Goal: Task Accomplishment & Management: Use online tool/utility

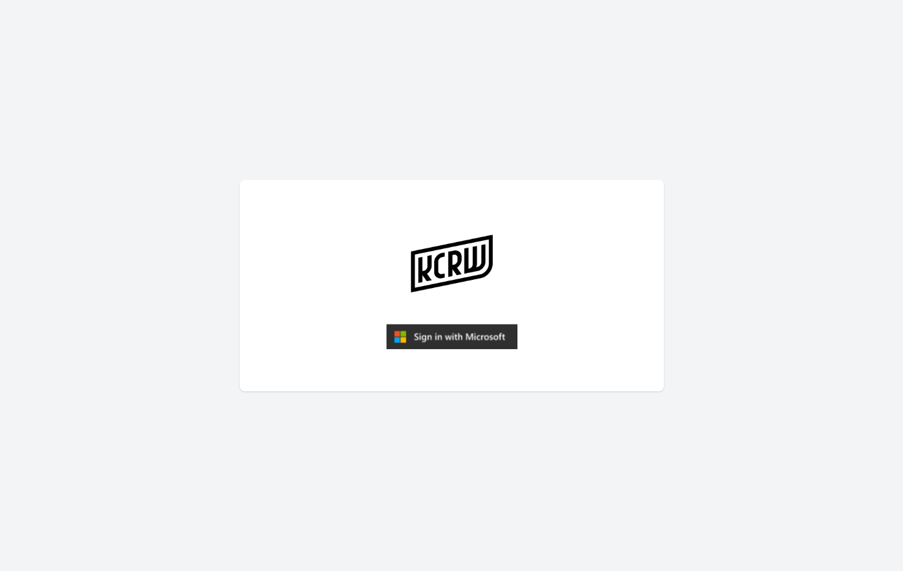
click at [415, 335] on img "submit" at bounding box center [451, 336] width 131 height 25
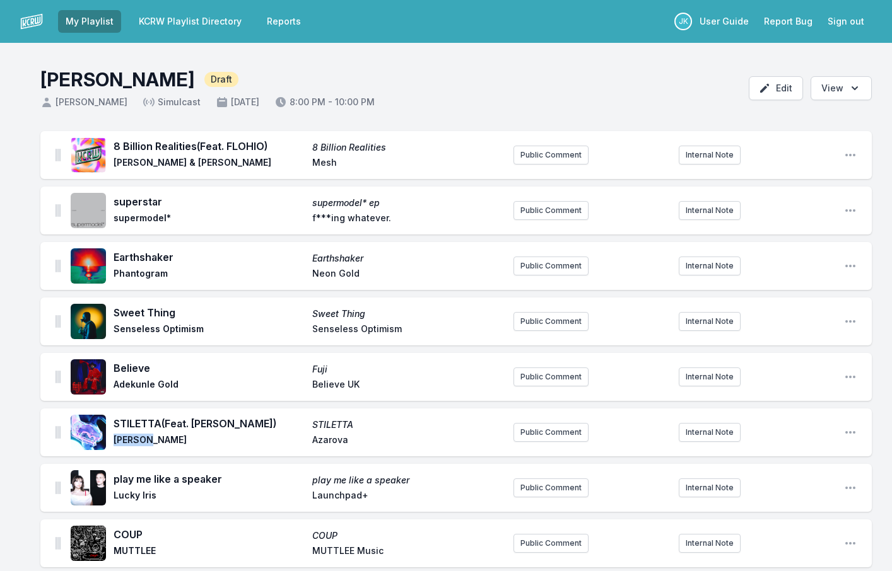
drag, startPoint x: 138, startPoint y: 440, endPoint x: 115, endPoint y: 436, distance: 23.6
click at [115, 436] on span "[PERSON_NAME]" at bounding box center [209, 441] width 191 height 15
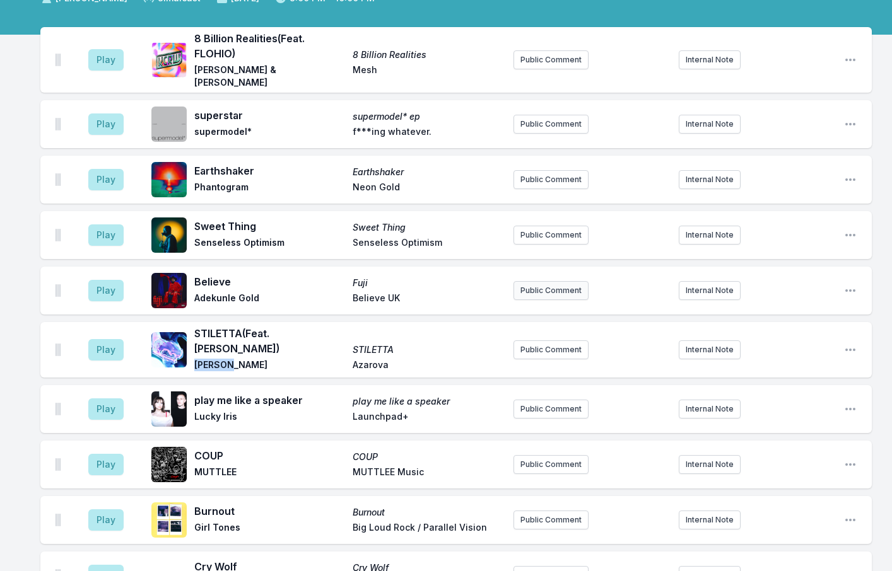
scroll to position [126, 0]
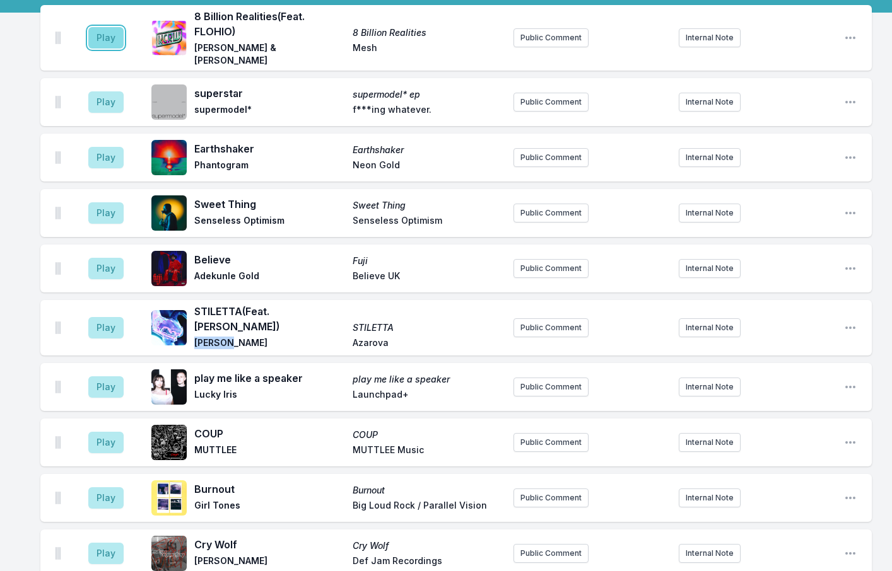
click at [107, 36] on button "Play" at bounding box center [105, 37] width 35 height 21
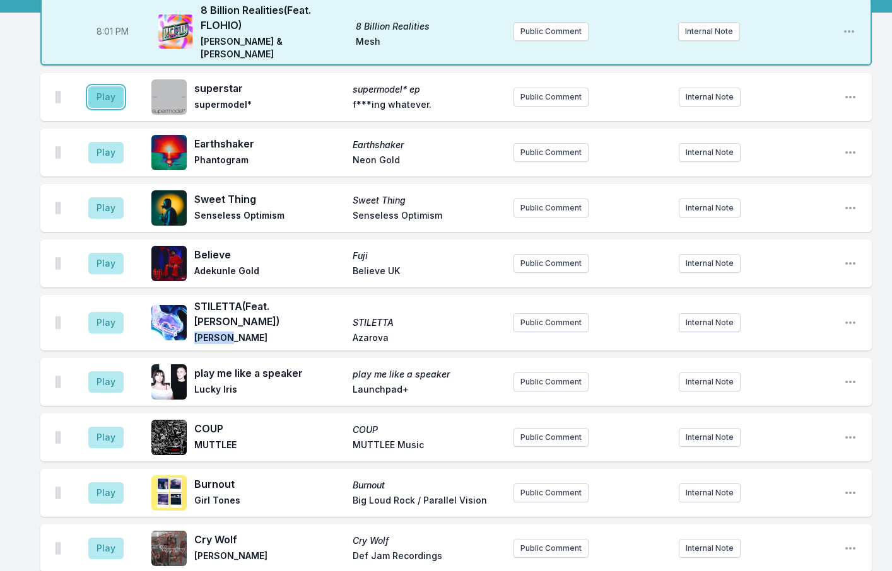
click at [90, 87] on button "Play" at bounding box center [105, 96] width 35 height 21
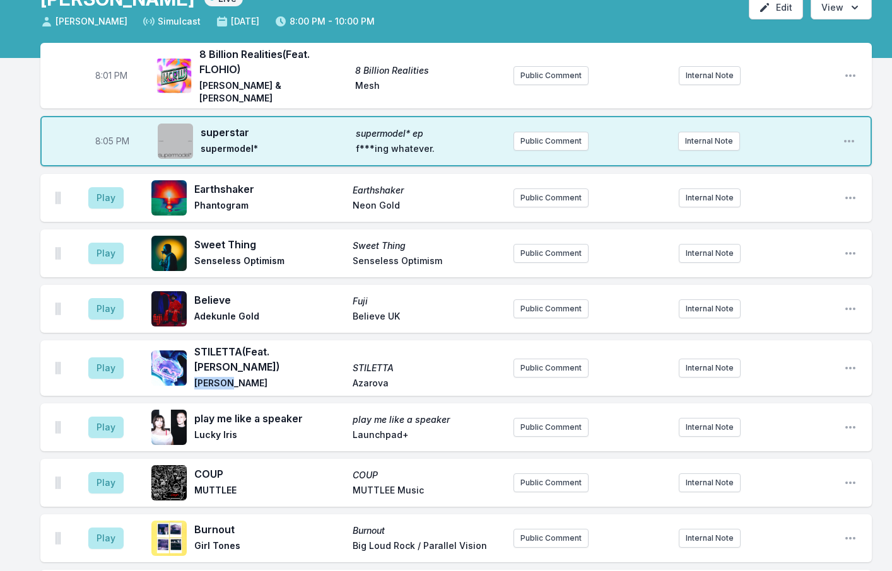
scroll to position [58, 0]
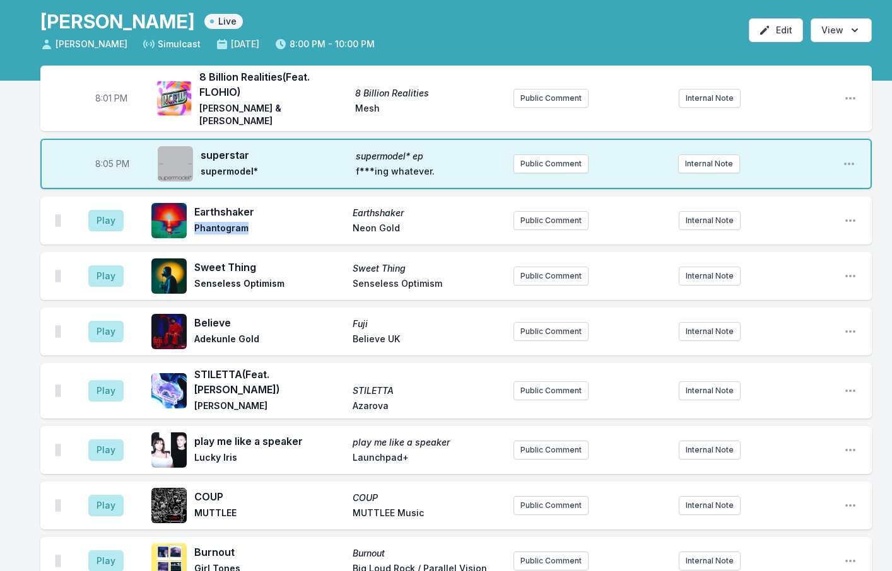
drag, startPoint x: 254, startPoint y: 218, endPoint x: 194, endPoint y: 214, distance: 60.0
click at [194, 214] on div "Earthshaker Earthshaker Phantogram Neon Gold" at bounding box center [327, 221] width 352 height 40
copy span "Phantogram"
click at [89, 215] on button "Play" at bounding box center [105, 220] width 35 height 21
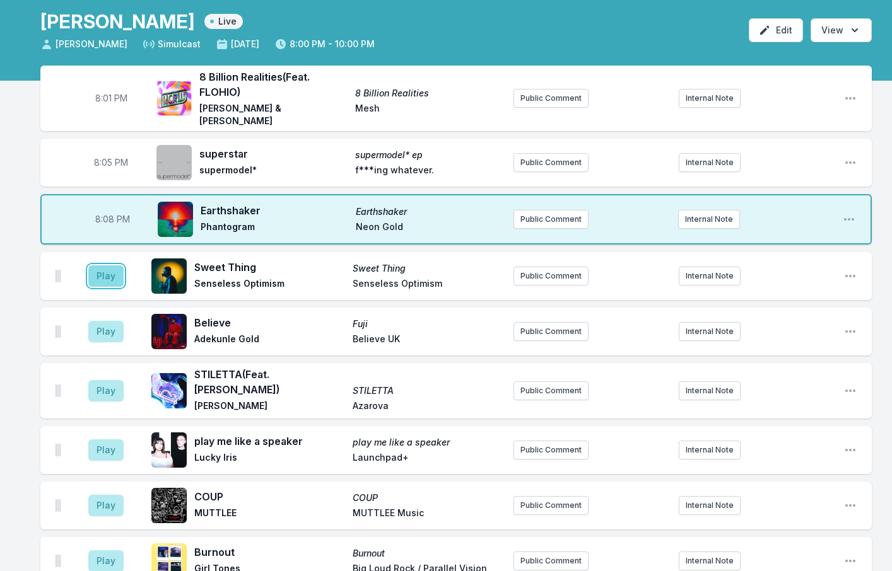
click at [104, 266] on button "Play" at bounding box center [105, 276] width 35 height 21
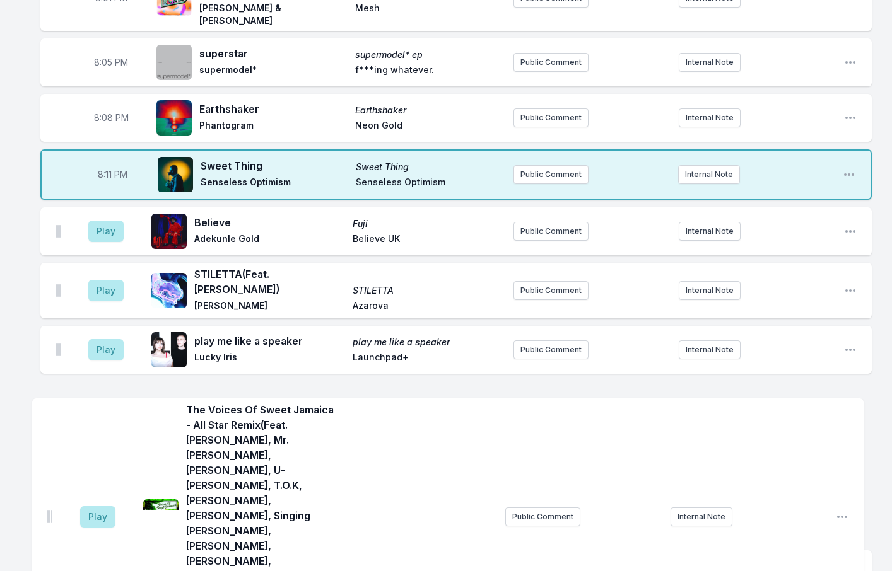
scroll to position [161, 0]
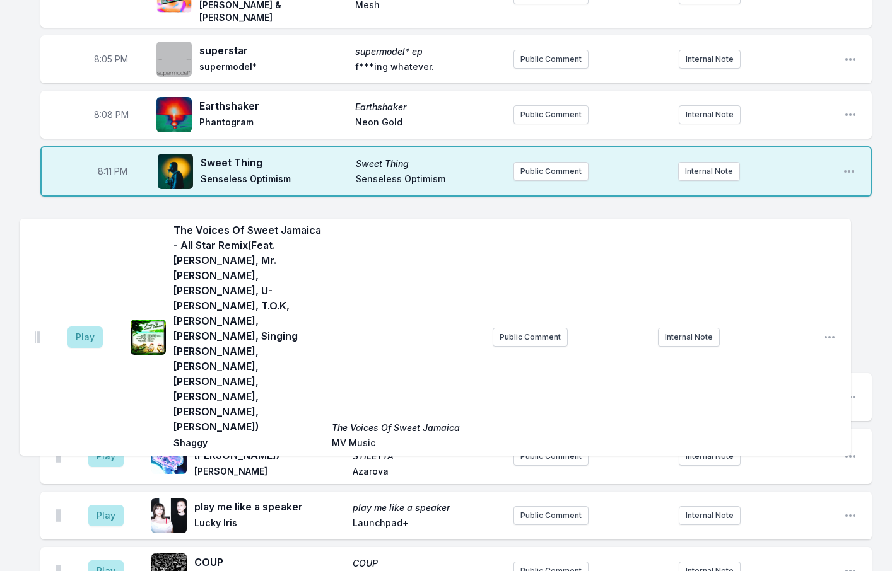
drag, startPoint x: 56, startPoint y: 519, endPoint x: 35, endPoint y: 293, distance: 227.4
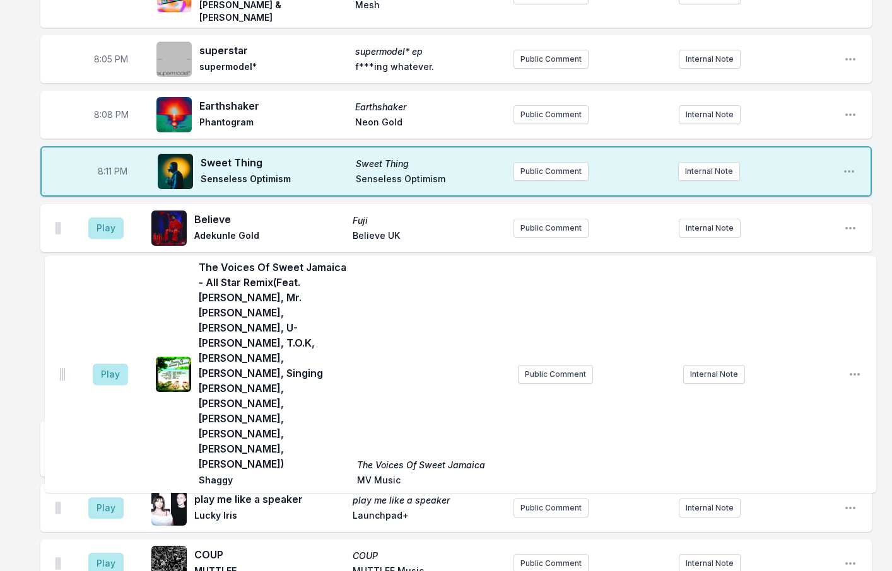
drag, startPoint x: 58, startPoint y: 272, endPoint x: 62, endPoint y: 328, distance: 56.3
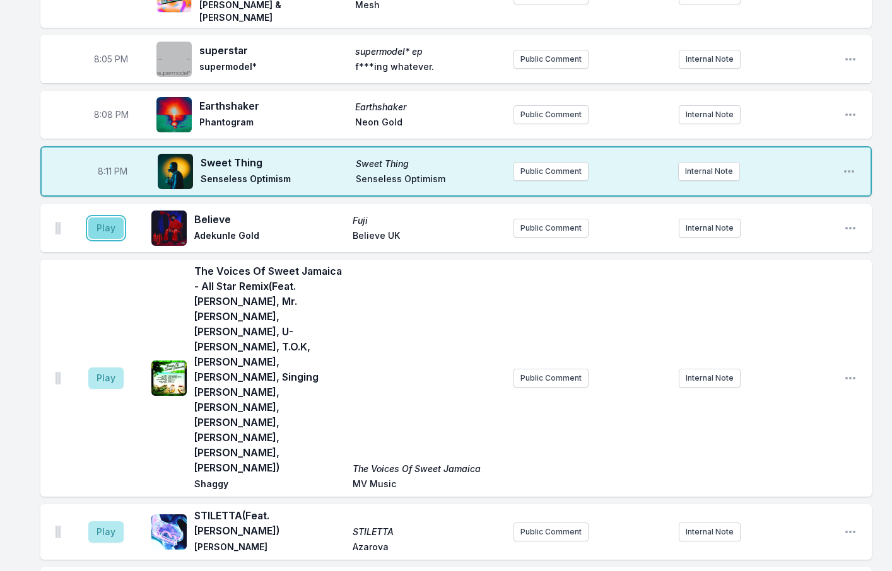
click at [110, 218] on button "Play" at bounding box center [105, 228] width 35 height 21
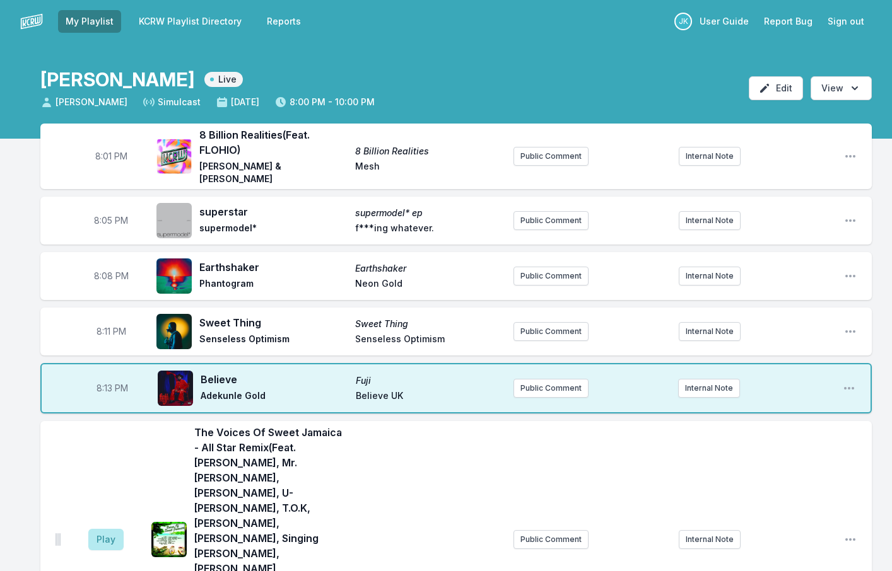
scroll to position [126, 0]
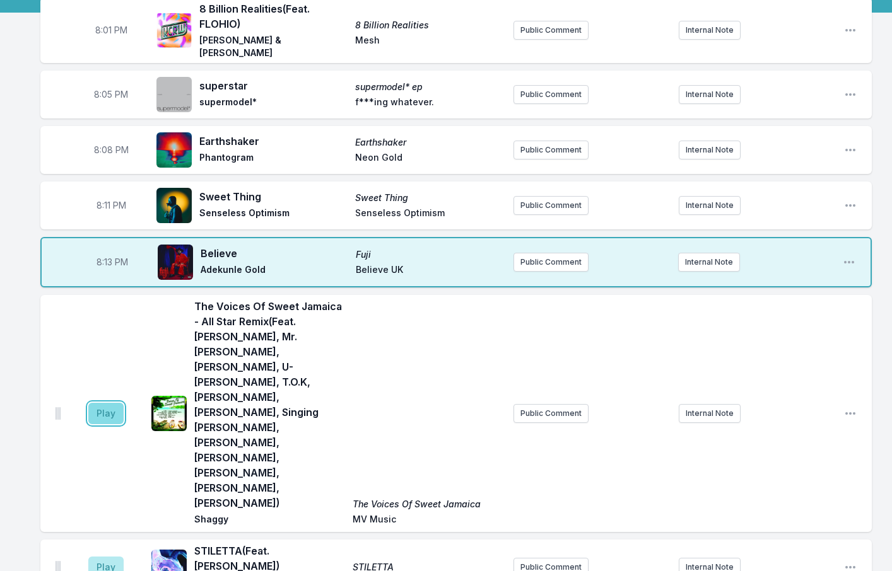
click at [102, 403] on button "Play" at bounding box center [105, 413] width 35 height 21
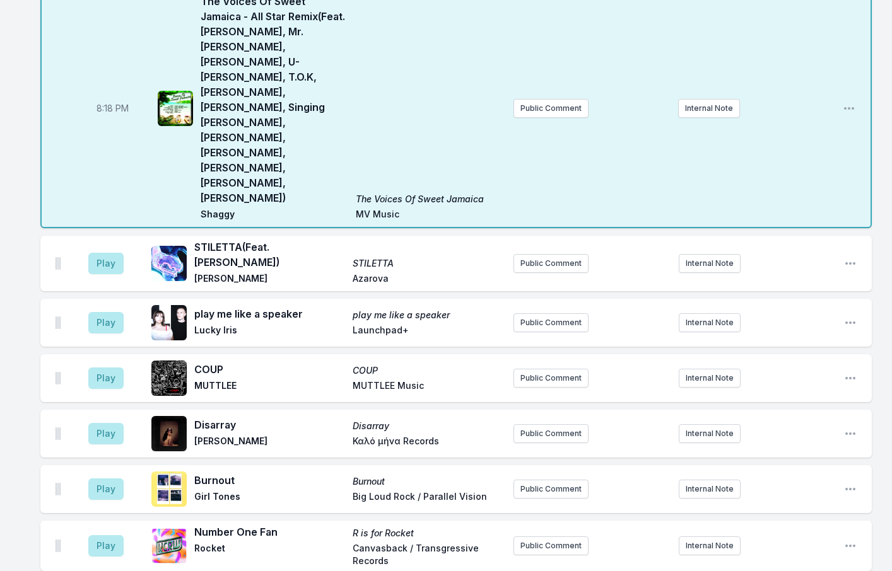
scroll to position [442, 0]
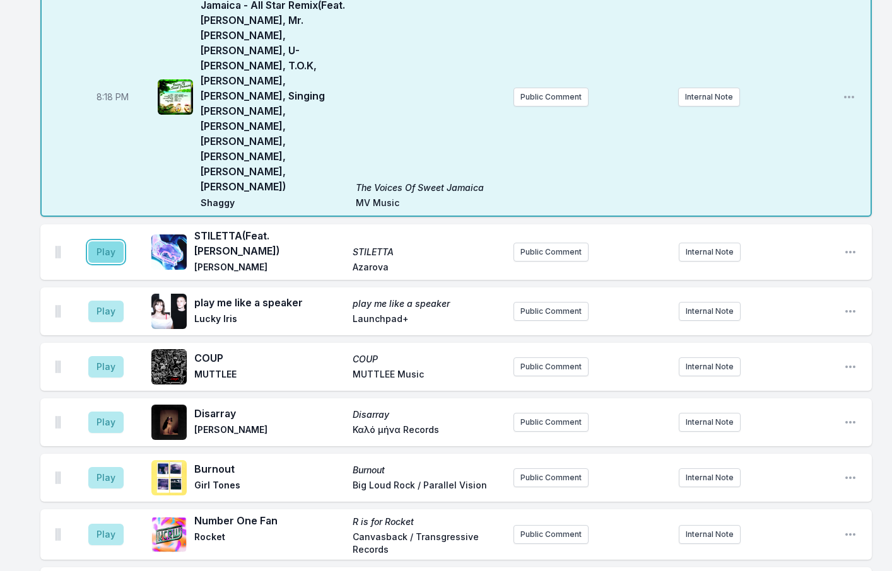
click at [115, 242] on button "Play" at bounding box center [105, 252] width 35 height 21
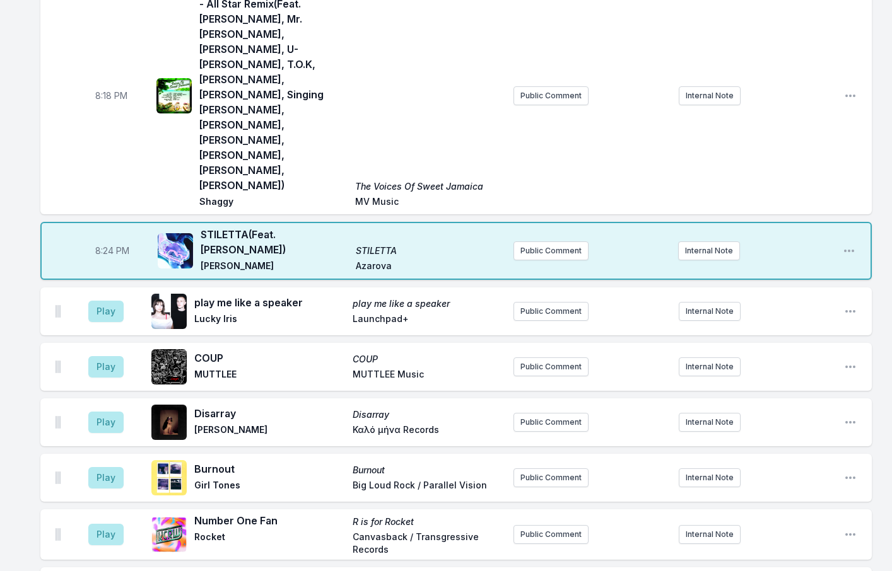
scroll to position [440, 0]
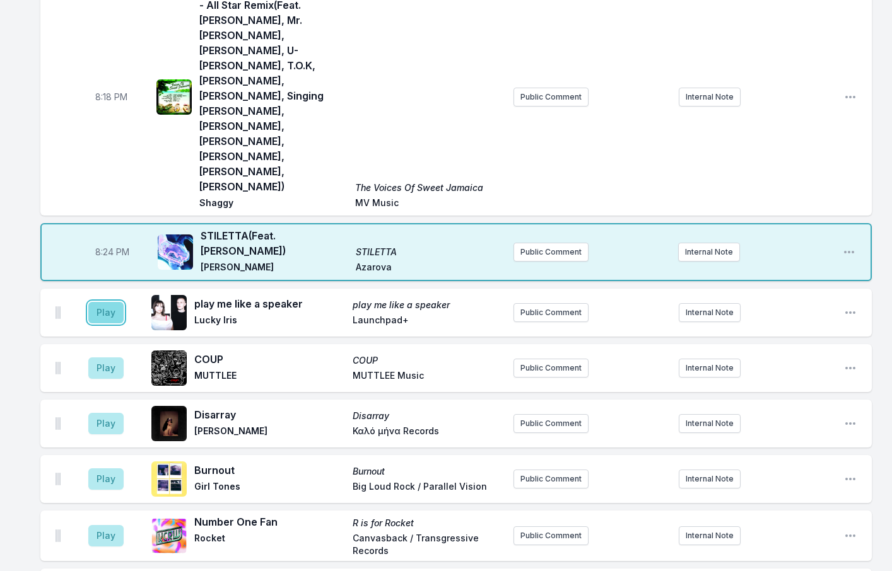
click at [93, 302] on button "Play" at bounding box center [105, 312] width 35 height 21
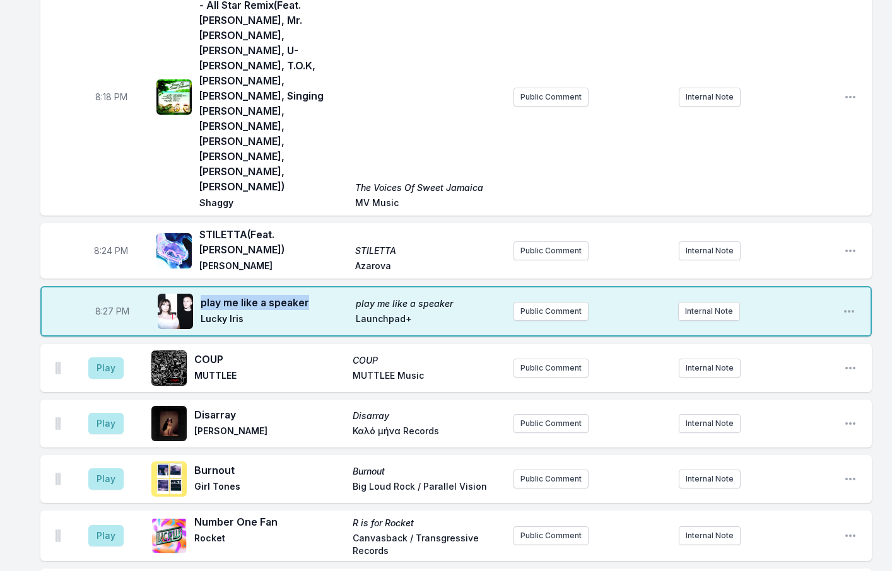
drag, startPoint x: 310, startPoint y: 210, endPoint x: 202, endPoint y: 207, distance: 107.9
click at [202, 295] on span "play me like a speaker" at bounding box center [275, 302] width 148 height 15
copy span "play me like a speaker"
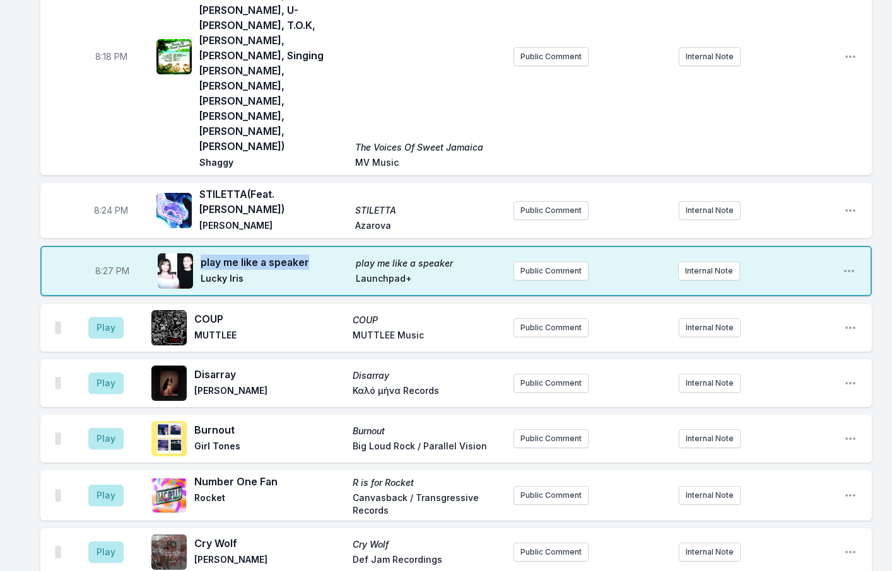
scroll to position [503, 0]
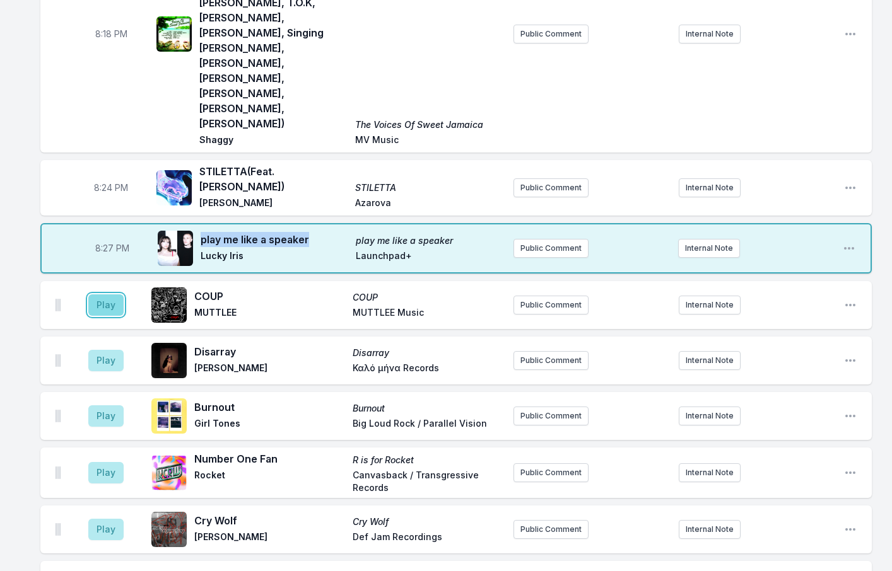
click at [110, 295] on button "Play" at bounding box center [105, 305] width 35 height 21
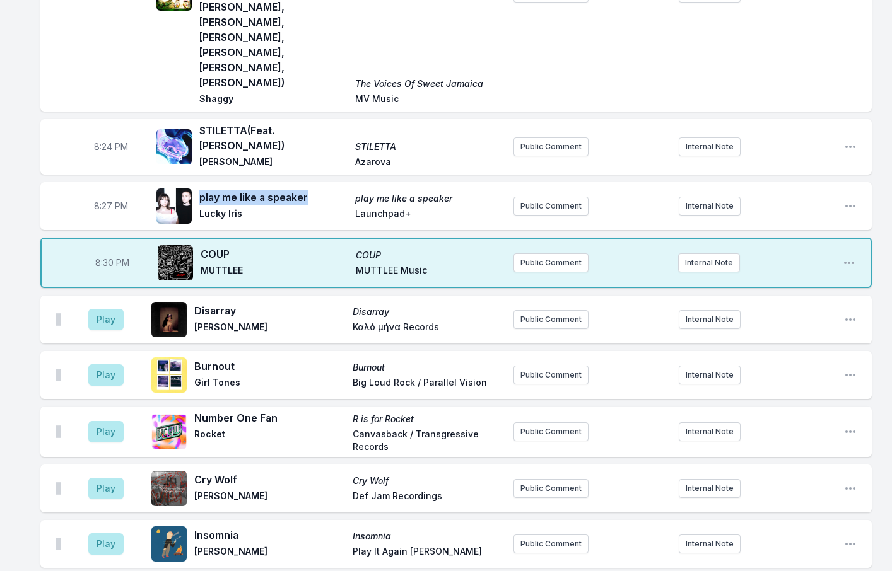
scroll to position [566, 0]
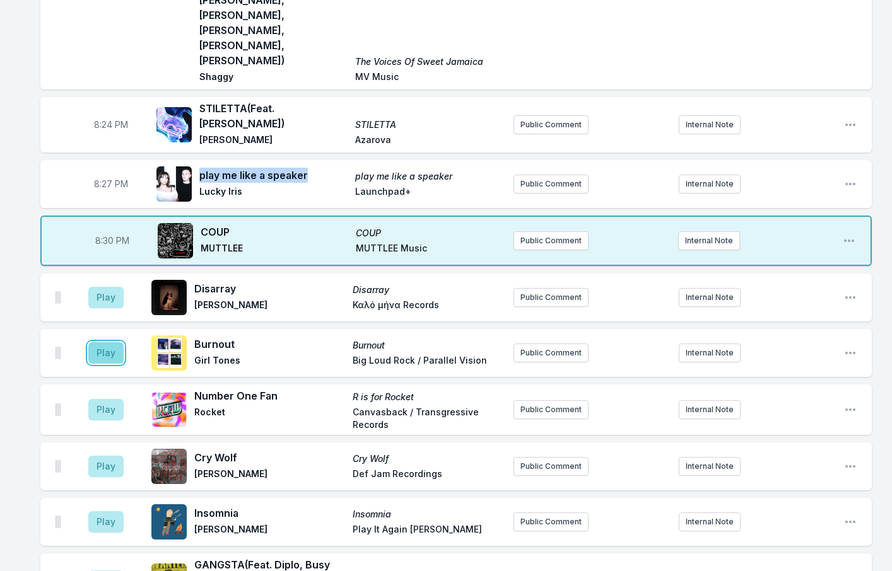
click at [107, 343] on button "Play" at bounding box center [105, 353] width 35 height 21
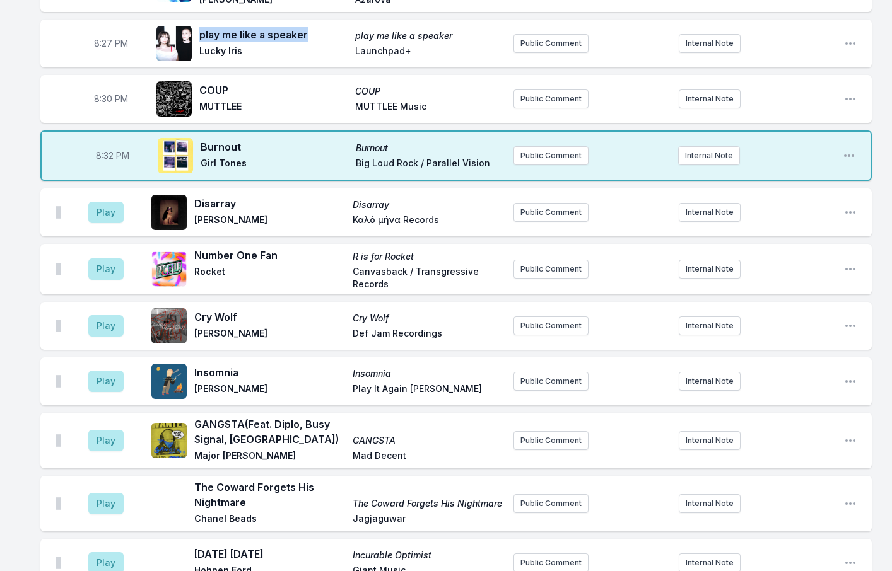
scroll to position [693, 0]
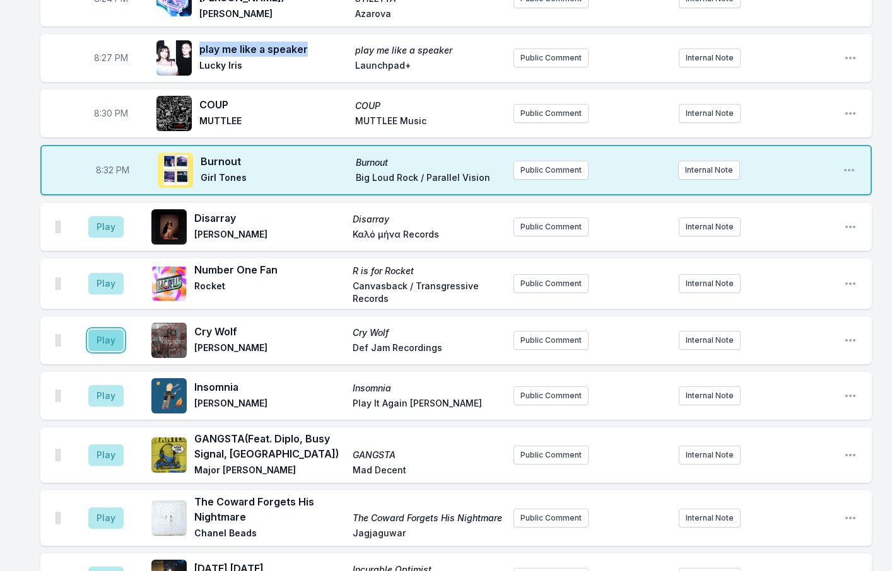
click at [108, 330] on button "Play" at bounding box center [105, 340] width 35 height 21
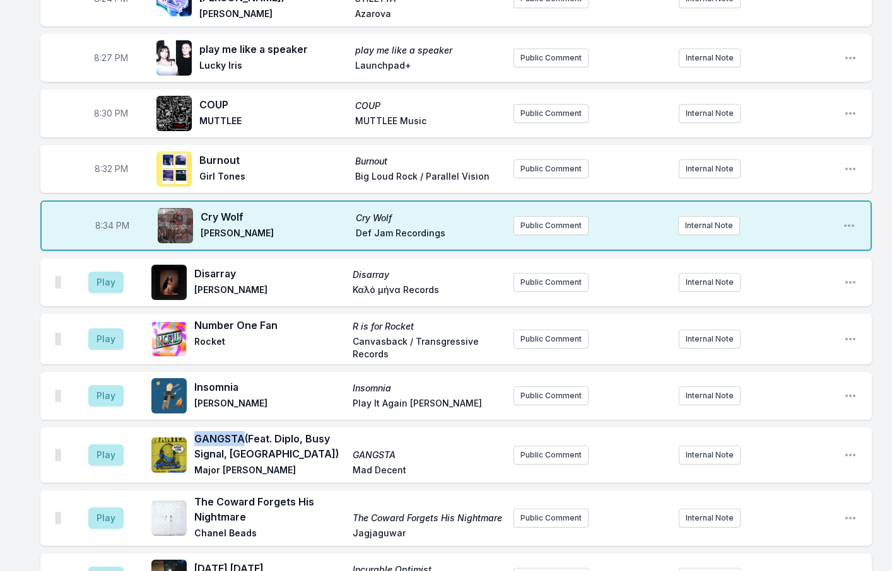
drag, startPoint x: 242, startPoint y: 346, endPoint x: 196, endPoint y: 343, distance: 46.2
click at [196, 431] on span "GANGSTA (Feat. Diplo, Busy Signal, Kybba)" at bounding box center [269, 446] width 151 height 30
copy span "GANGSTA"
click at [110, 445] on button "Play" at bounding box center [105, 455] width 35 height 21
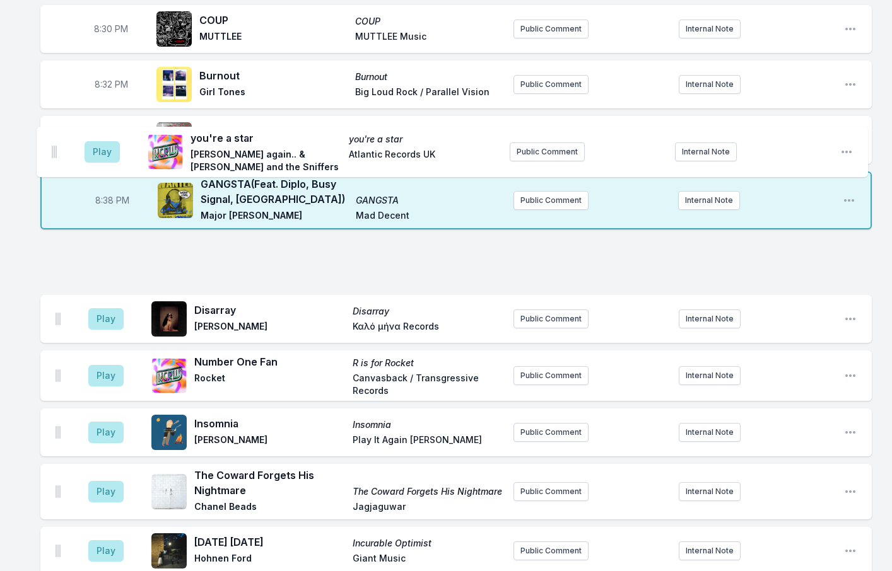
scroll to position [776, 0]
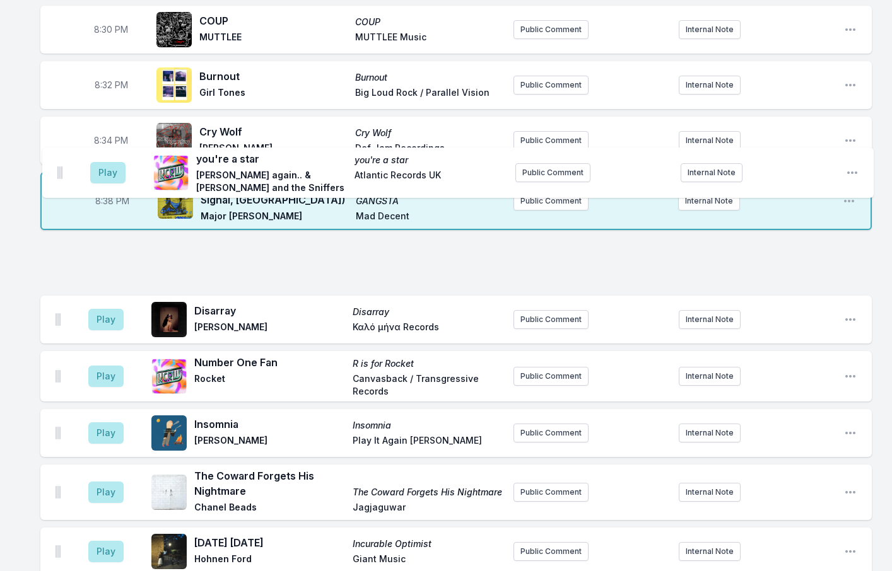
drag, startPoint x: 57, startPoint y: 290, endPoint x: 60, endPoint y: 166, distance: 123.7
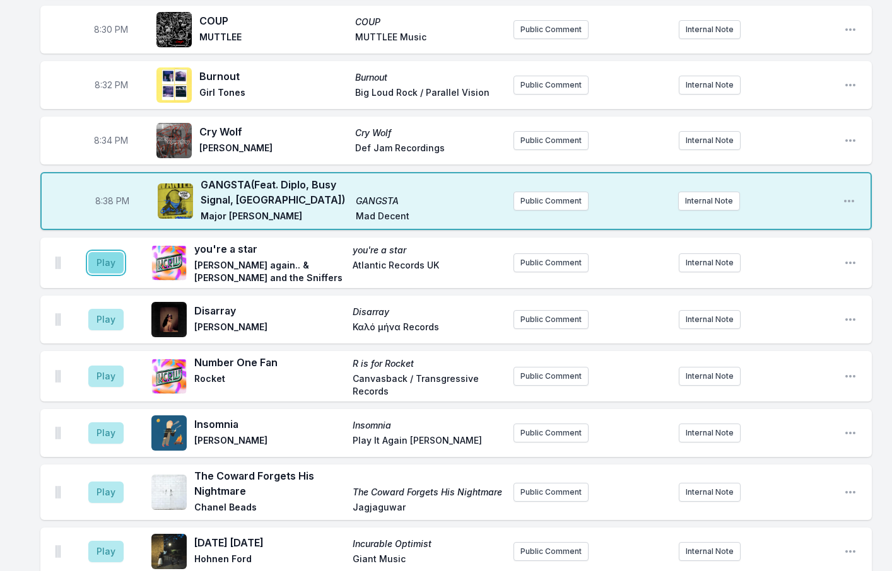
click at [105, 252] on button "Play" at bounding box center [105, 262] width 35 height 21
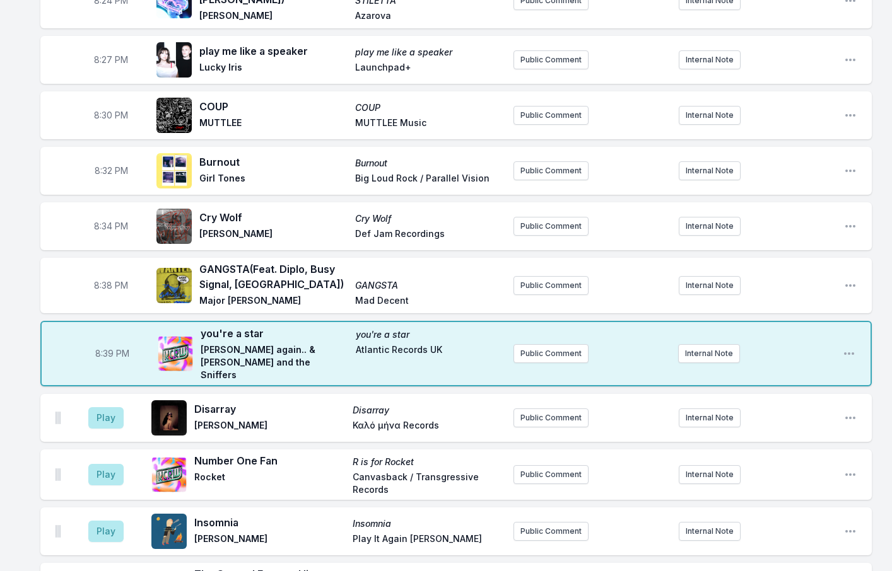
scroll to position [713, 0]
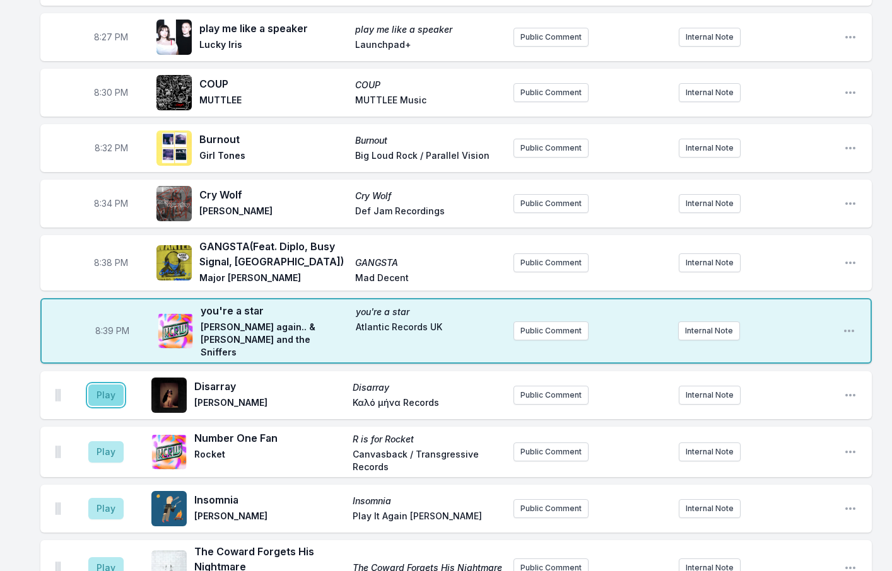
click at [96, 385] on button "Play" at bounding box center [105, 395] width 35 height 21
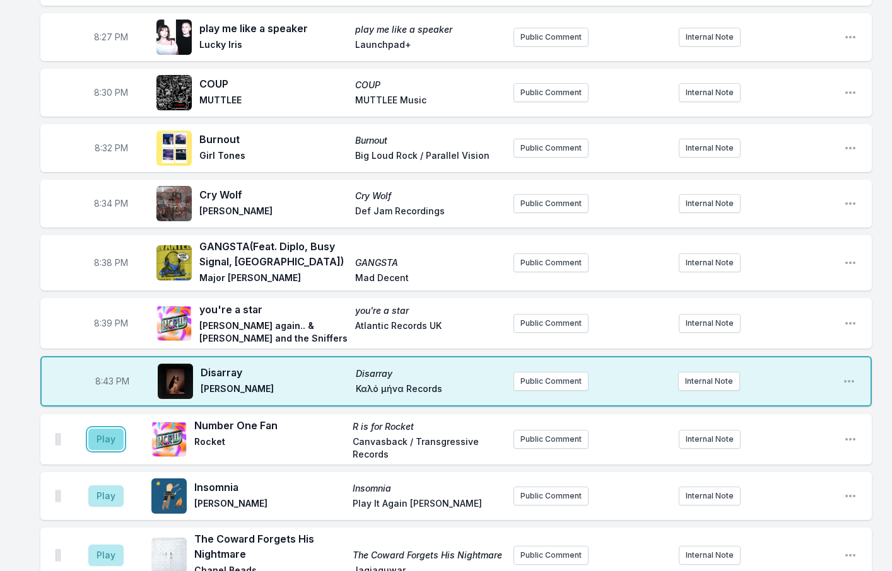
click at [91, 429] on button "Play" at bounding box center [105, 439] width 35 height 21
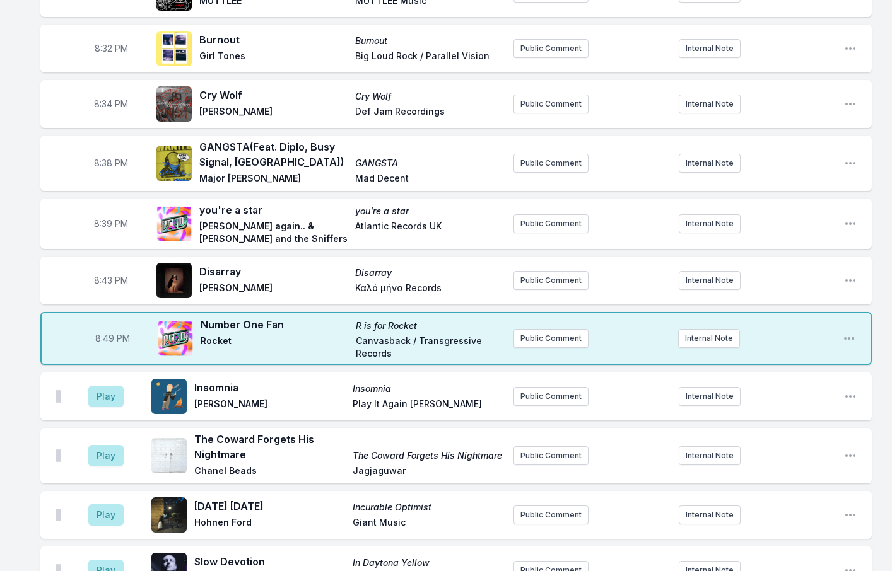
scroll to position [840, 0]
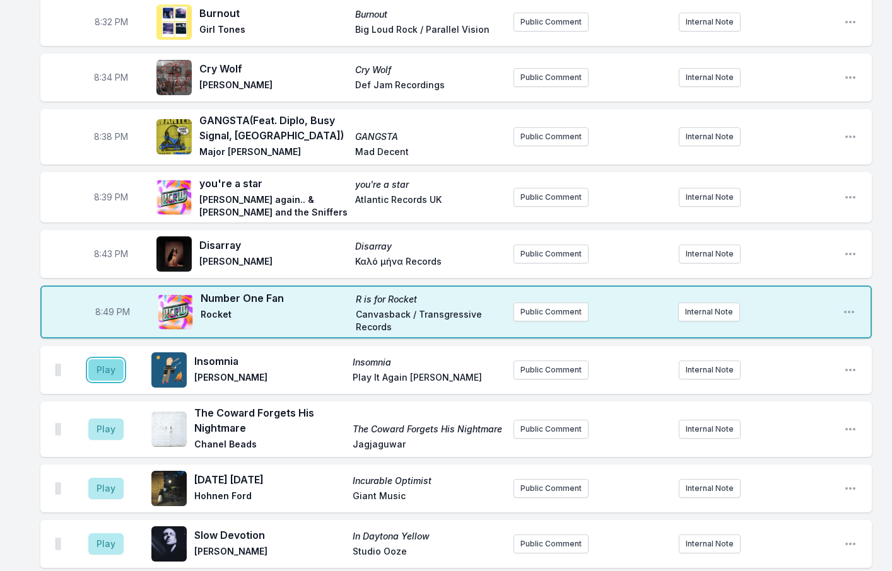
click at [102, 360] on button "Play" at bounding box center [105, 370] width 35 height 21
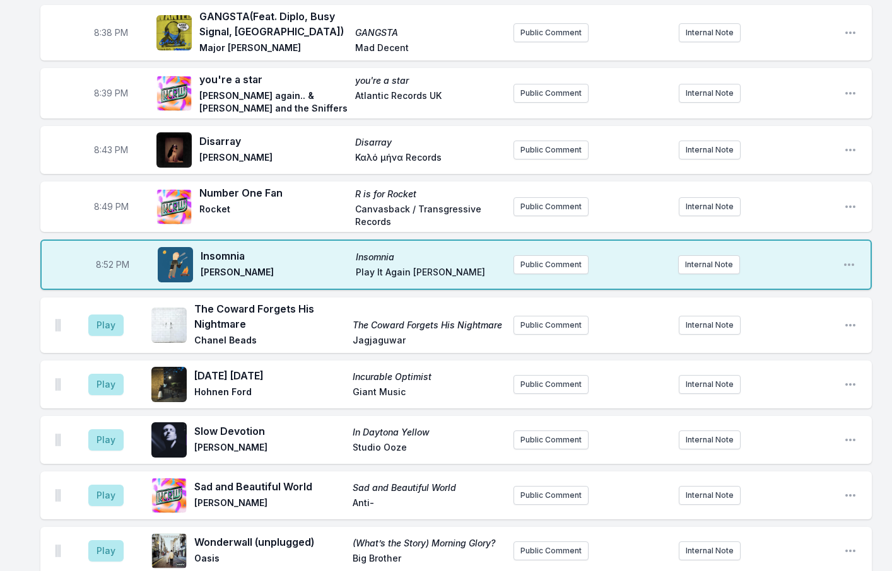
scroll to position [966, 0]
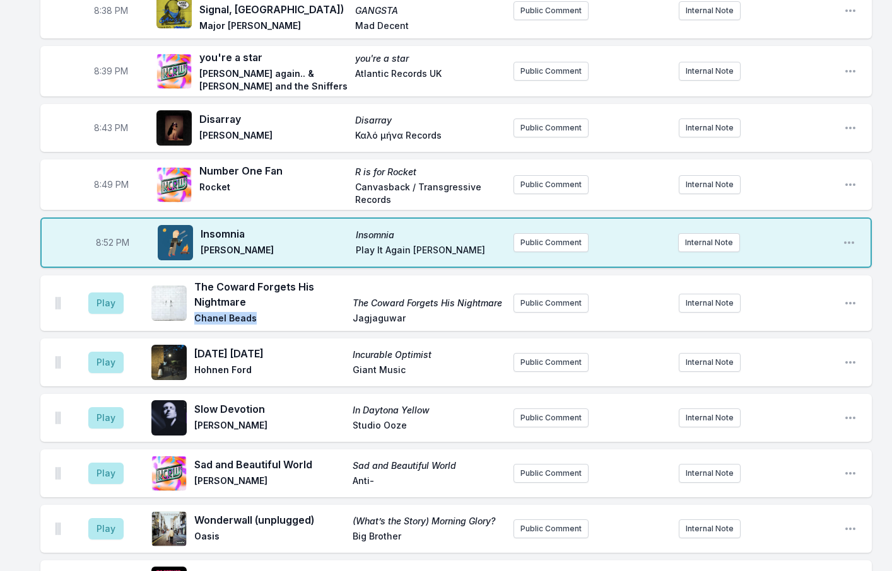
drag, startPoint x: 257, startPoint y: 229, endPoint x: 194, endPoint y: 228, distance: 63.1
click at [194, 279] on div "The Coward Forgets His Nightmare The Coward Forgets His Nightmare Chanel Beads …" at bounding box center [327, 303] width 352 height 48
copy span "Chanel Beads"
click at [97, 293] on button "Play" at bounding box center [105, 303] width 35 height 21
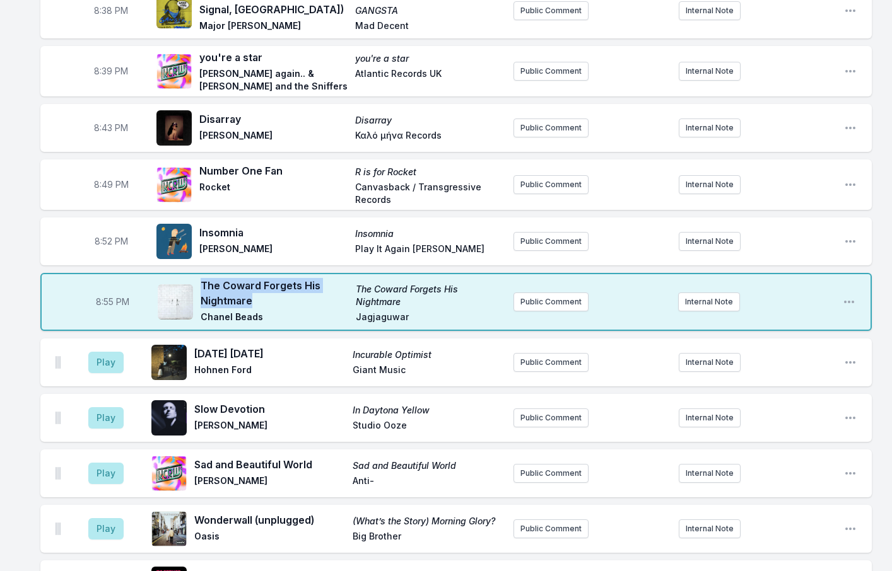
drag, startPoint x: 260, startPoint y: 210, endPoint x: 201, endPoint y: 194, distance: 61.5
click at [201, 278] on span "The Coward Forgets His Nightmare" at bounding box center [275, 293] width 148 height 30
copy span "The Coward Forgets His Nightmare"
click at [102, 352] on button "Play" at bounding box center [105, 362] width 35 height 21
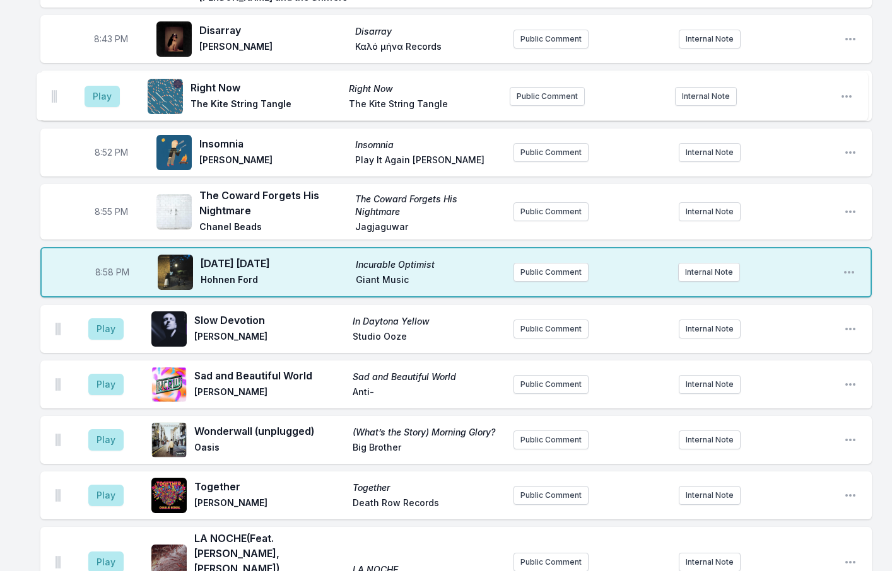
scroll to position [1043, 0]
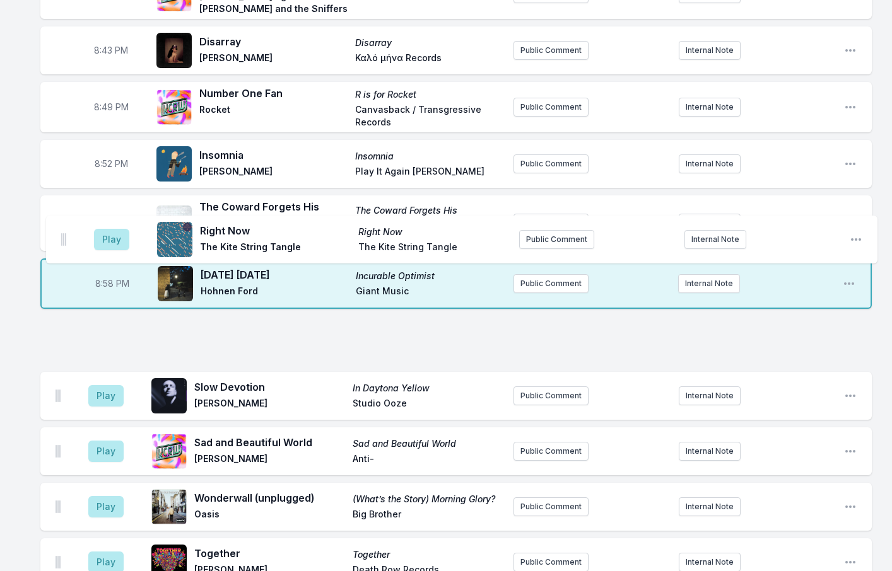
drag, startPoint x: 56, startPoint y: 352, endPoint x: 61, endPoint y: 237, distance: 114.9
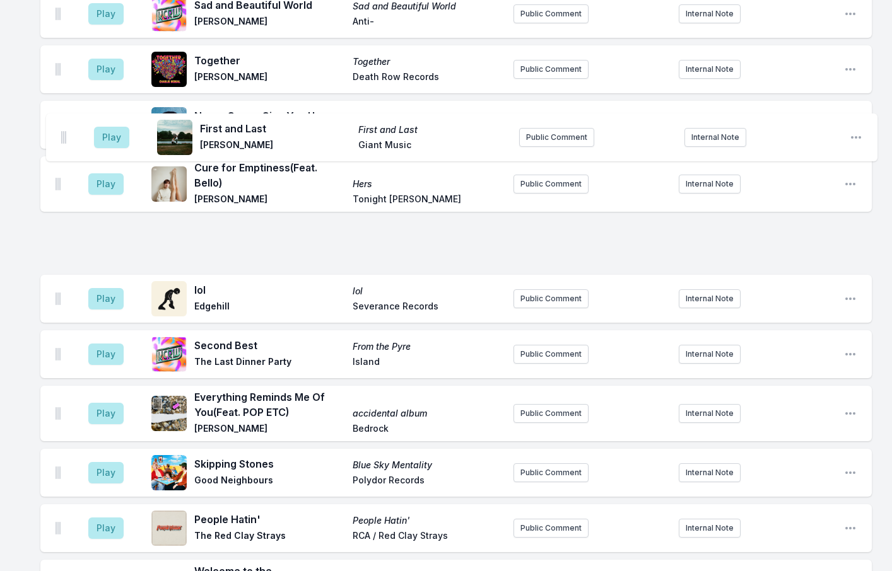
scroll to position [1479, 0]
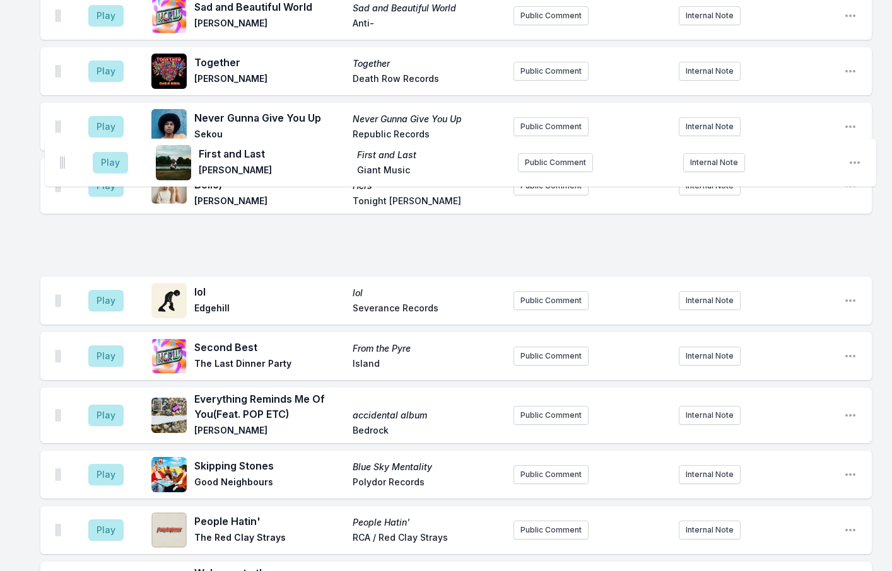
drag, startPoint x: 57, startPoint y: 436, endPoint x: 61, endPoint y: 155, distance: 282.0
click at [61, 155] on ul "Play Right Now Right Now The Kite String Tangle The Kite String Tangle Public C…" at bounding box center [455, 359] width 831 height 956
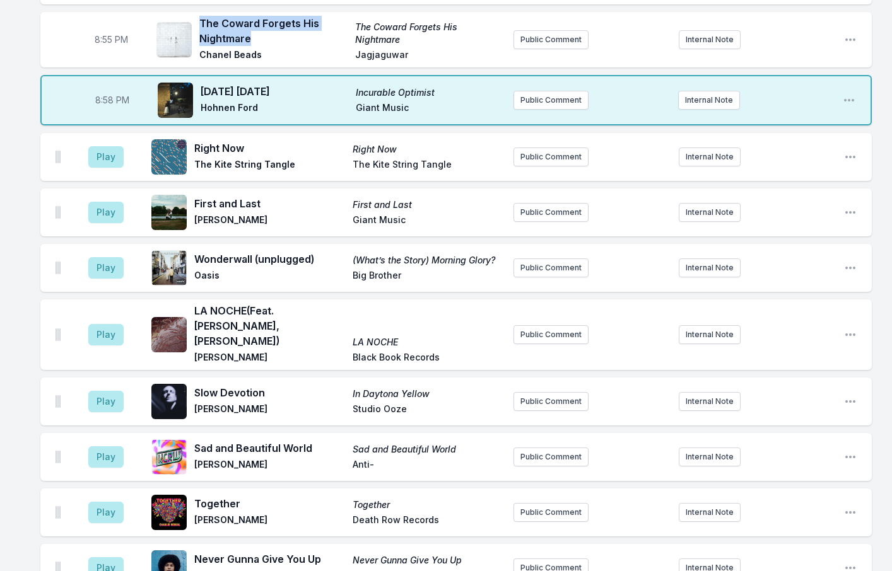
scroll to position [1164, 0]
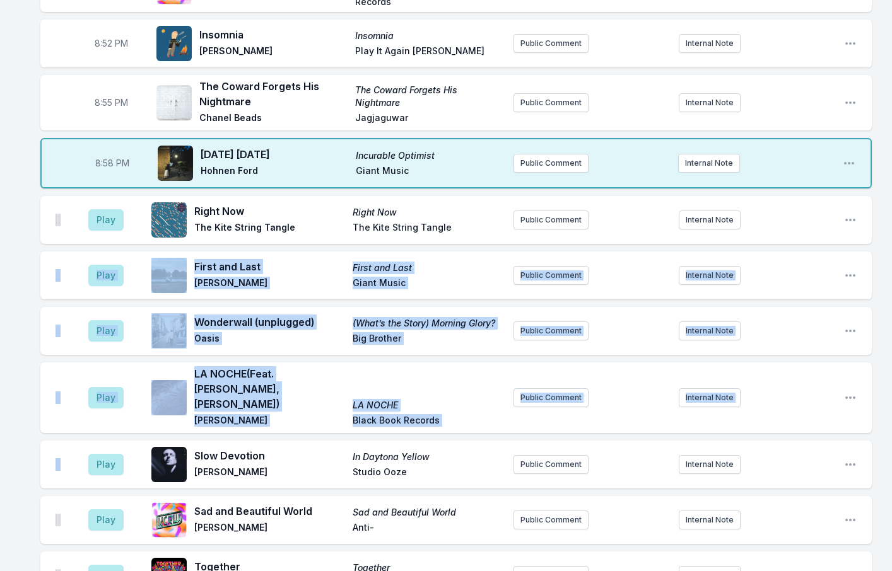
drag, startPoint x: 55, startPoint y: 180, endPoint x: 40, endPoint y: 329, distance: 149.6
click at [10, 281] on div "8:01 PM 8 Billion Realities (Feat. [PERSON_NAME]) 8 Billion Realities [PERSON_N…" at bounding box center [446, 222] width 892 height 2524
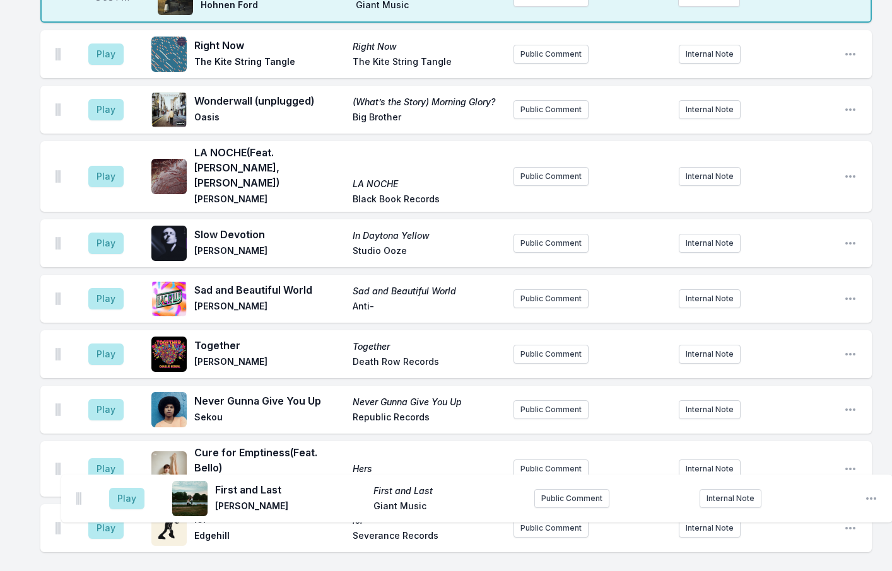
scroll to position [1330, 0]
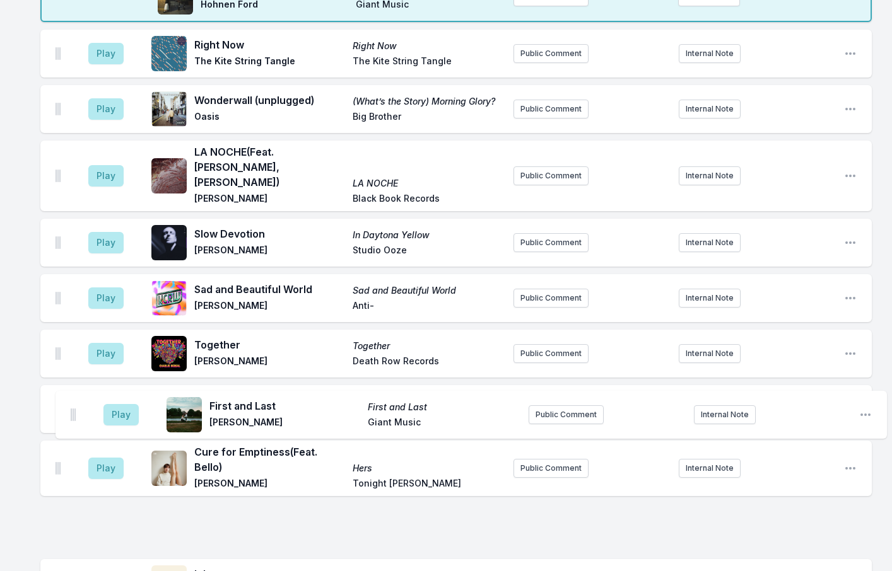
drag, startPoint x: 58, startPoint y: 184, endPoint x: 73, endPoint y: 423, distance: 239.5
click at [73, 423] on ul "Play Right Now Right Now The Kite String Tangle The Kite String Tangle Public C…" at bounding box center [455, 508] width 831 height 956
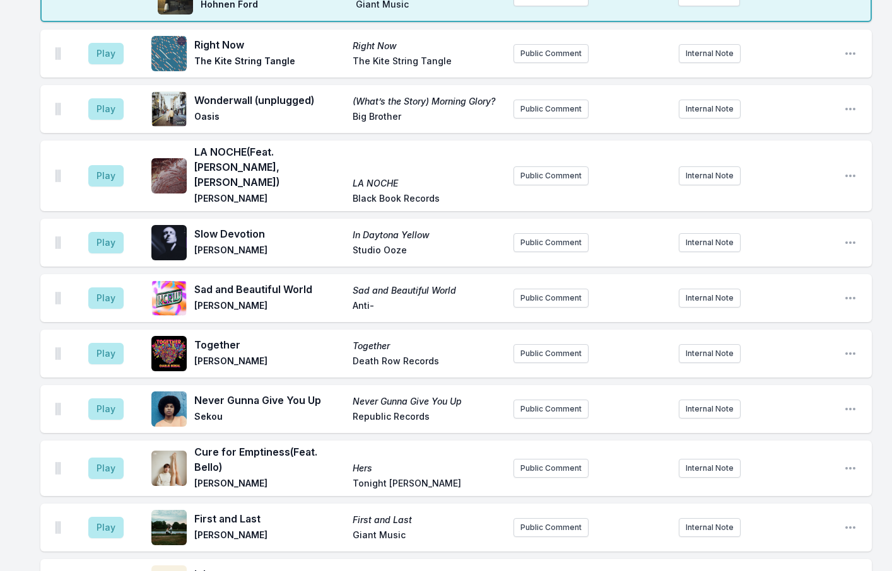
click at [28, 370] on div "8:01 PM 8 Billion Realities (Feat. [PERSON_NAME]) 8 Billion Realities [PERSON_N…" at bounding box center [446, 55] width 892 height 2524
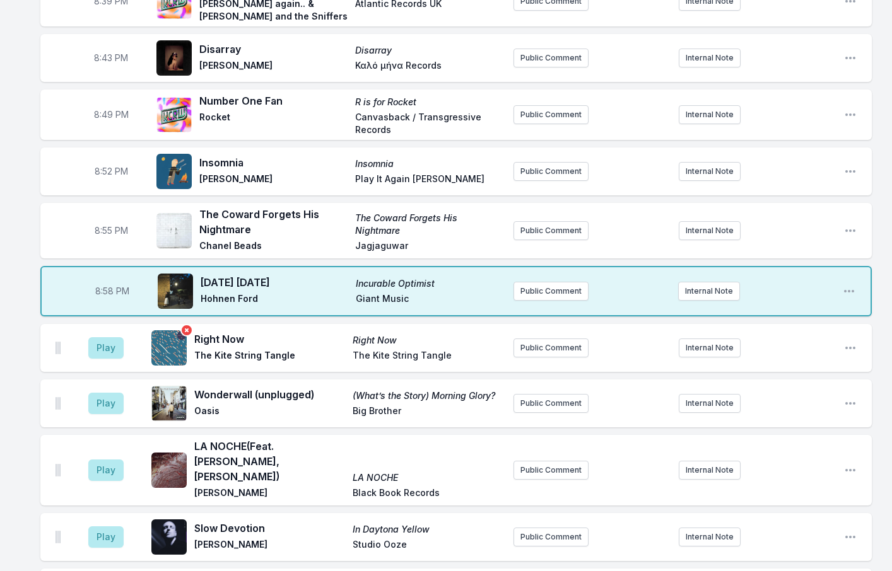
scroll to position [1015, 0]
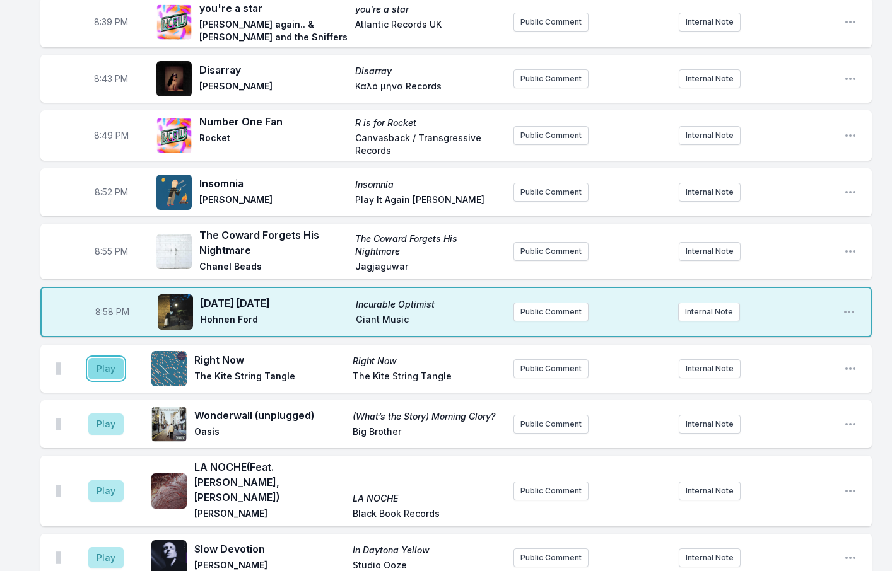
click at [106, 358] on button "Play" at bounding box center [105, 368] width 35 height 21
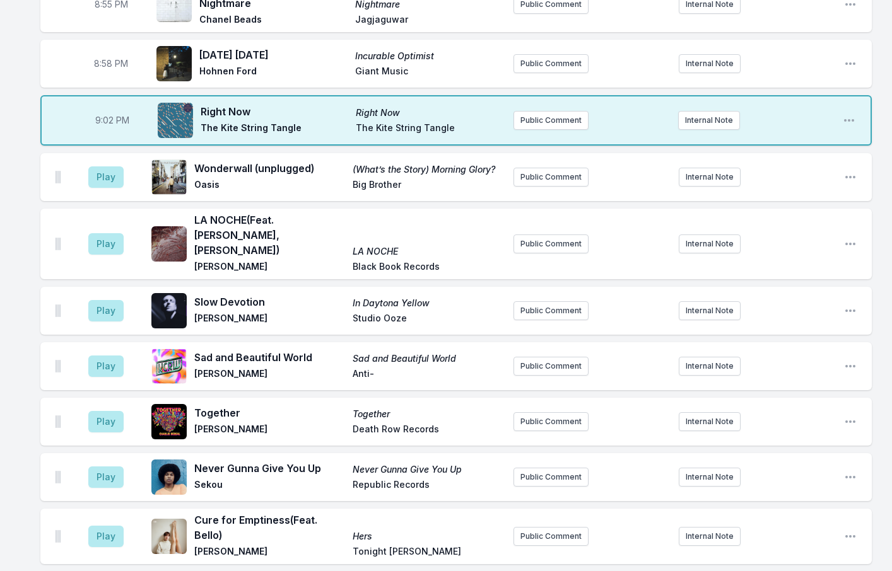
scroll to position [1204, 0]
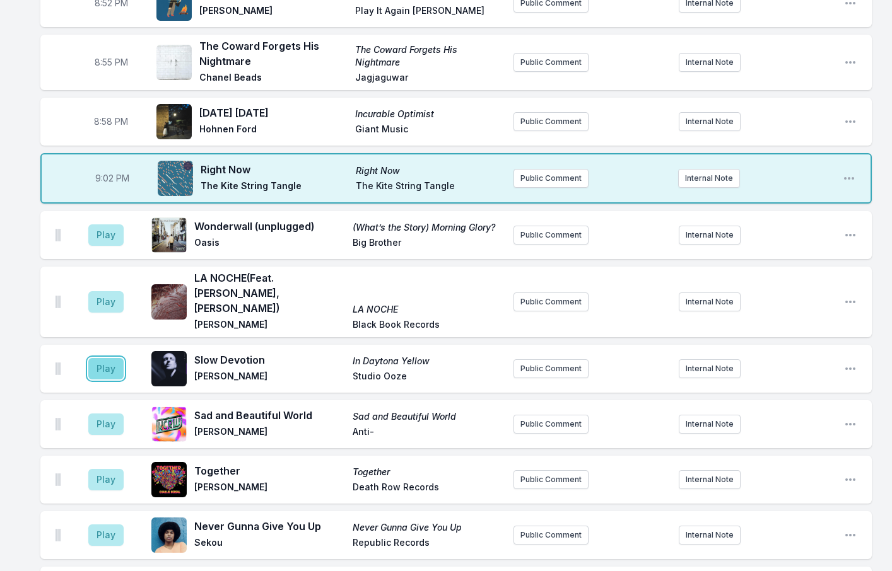
click at [115, 358] on button "Play" at bounding box center [105, 368] width 35 height 21
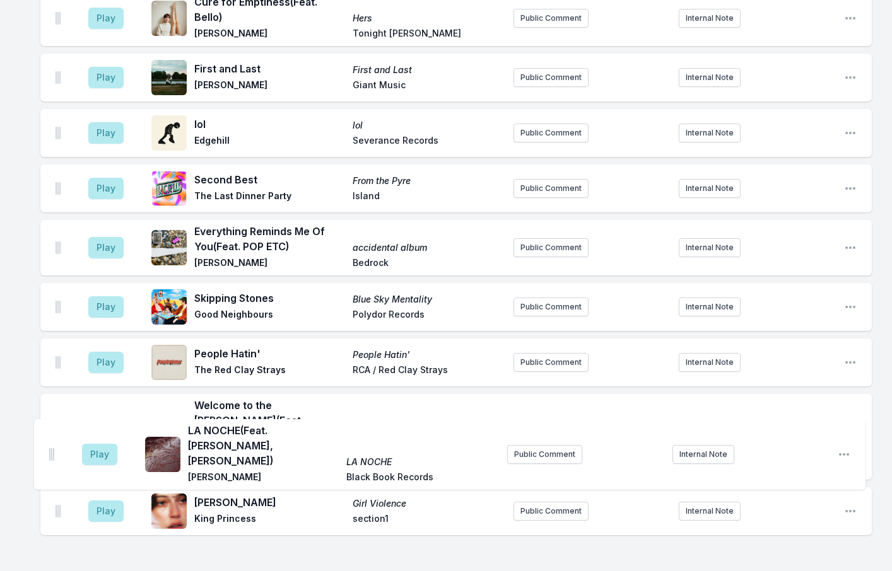
scroll to position [1704, 0]
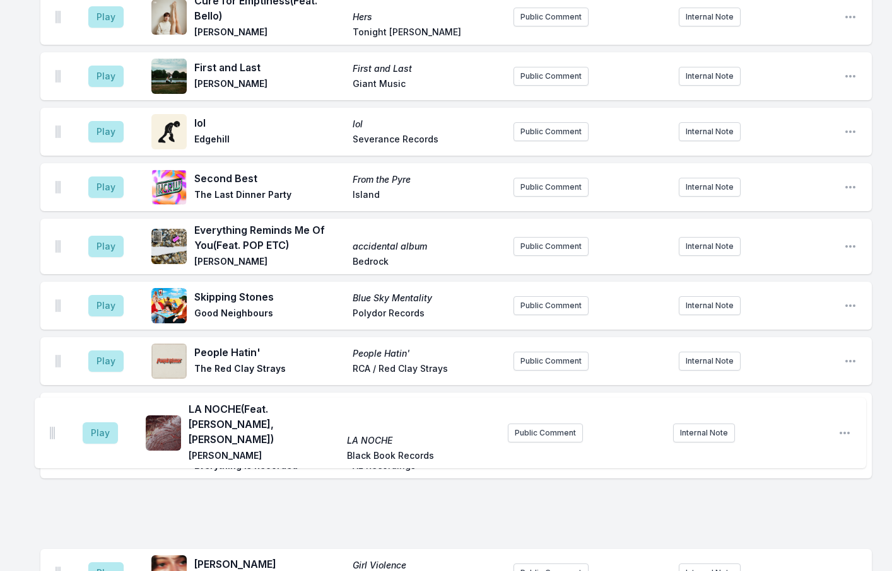
drag, startPoint x: 59, startPoint y: 259, endPoint x: 53, endPoint y: 431, distance: 172.3
click at [53, 431] on ul "Play Wonderwall (unplugged) (What’s the Story) Morning Glory? Oasis Big Brother…" at bounding box center [455, 182] width 831 height 830
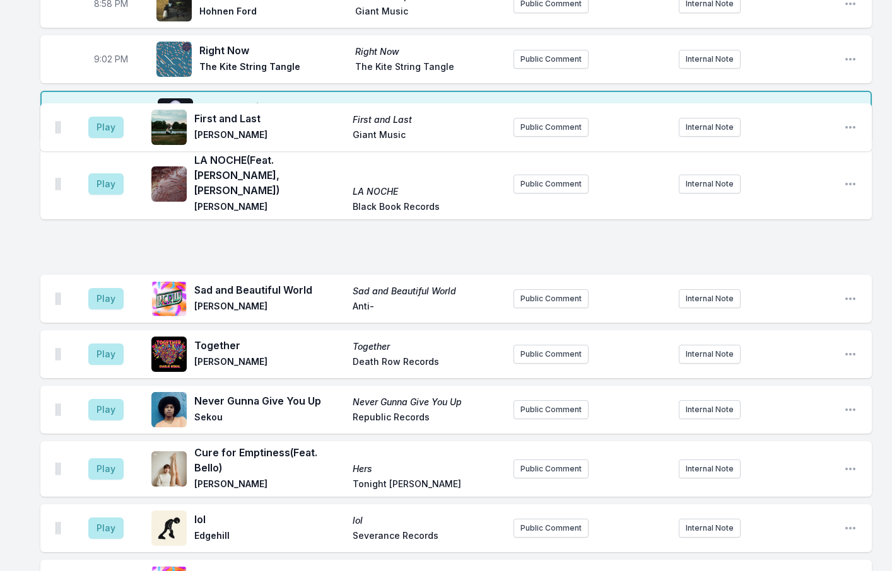
scroll to position [1319, 0]
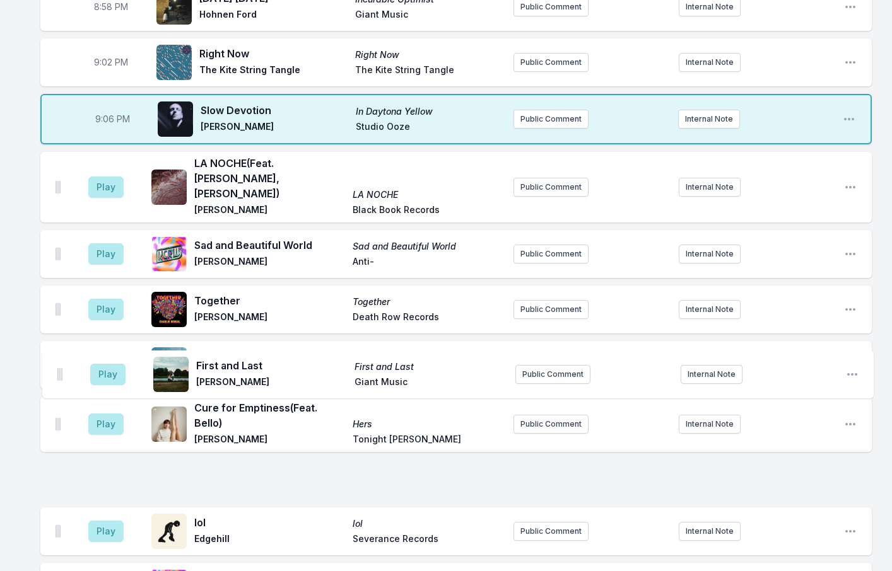
drag, startPoint x: 60, startPoint y: 77, endPoint x: 62, endPoint y: 379, distance: 302.1
click at [62, 379] on ul "Play First and Last First and Last [PERSON_NAME] Giant Music Public Comment Int…" at bounding box center [455, 571] width 831 height 838
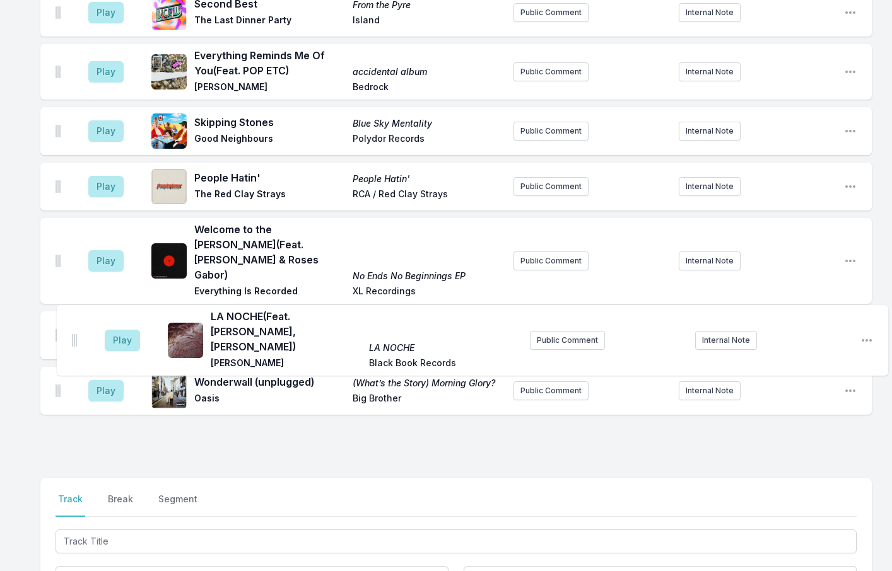
drag, startPoint x: 57, startPoint y: 85, endPoint x: 73, endPoint y: 334, distance: 250.3
click at [73, 334] on ul "Play LA NOCHE (Feat. Skrillex, [PERSON_NAME]) LA NOCHE [PERSON_NAME] Black Book…" at bounding box center [455, 59] width 831 height 823
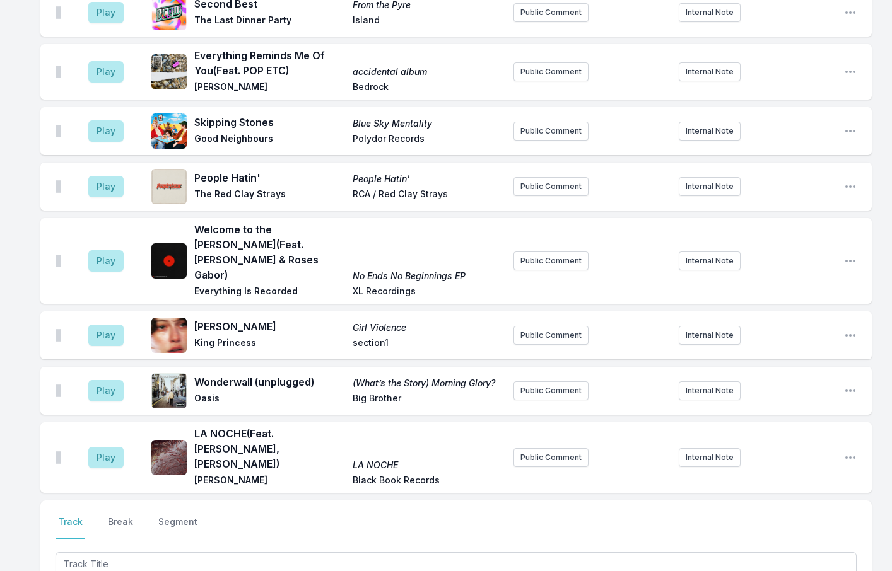
scroll to position [1830, 0]
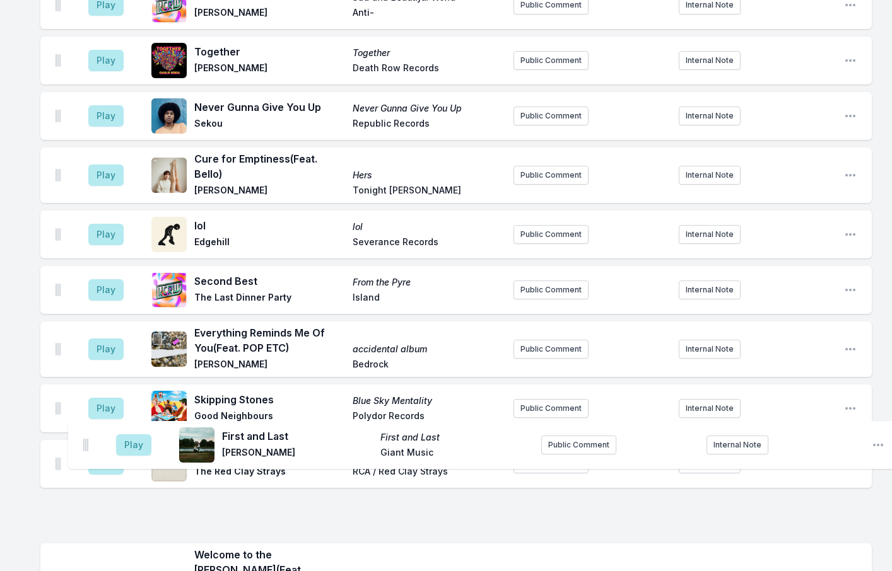
scroll to position [1575, 0]
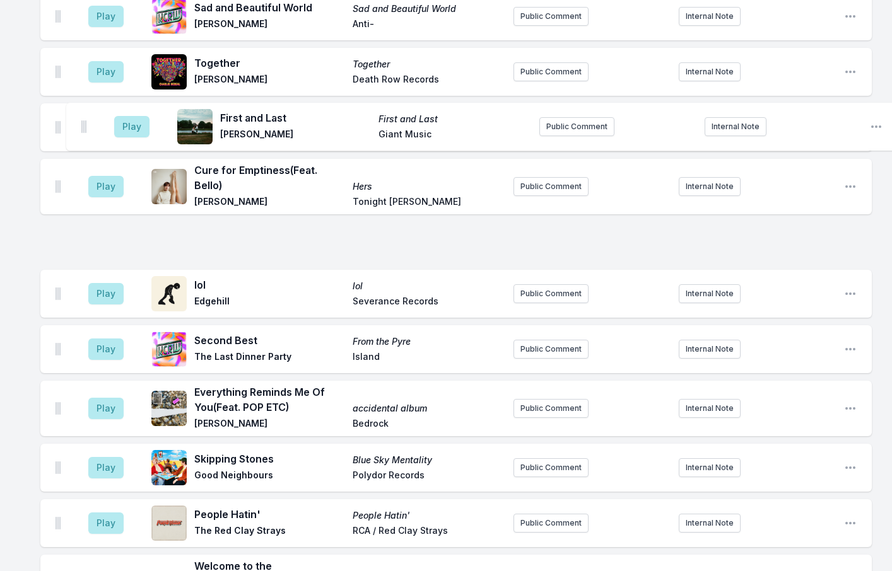
drag, startPoint x: 59, startPoint y: 141, endPoint x: 84, endPoint y: 136, distance: 25.6
click at [84, 136] on ul "Play First and Last First and Last [PERSON_NAME] Giant Music Public Comment Int…" at bounding box center [455, 333] width 831 height 838
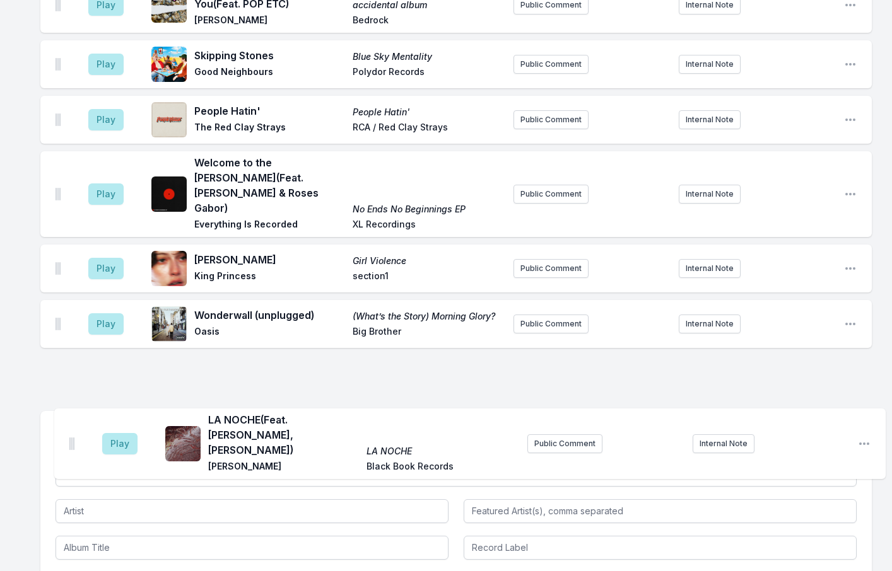
scroll to position [1892, 0]
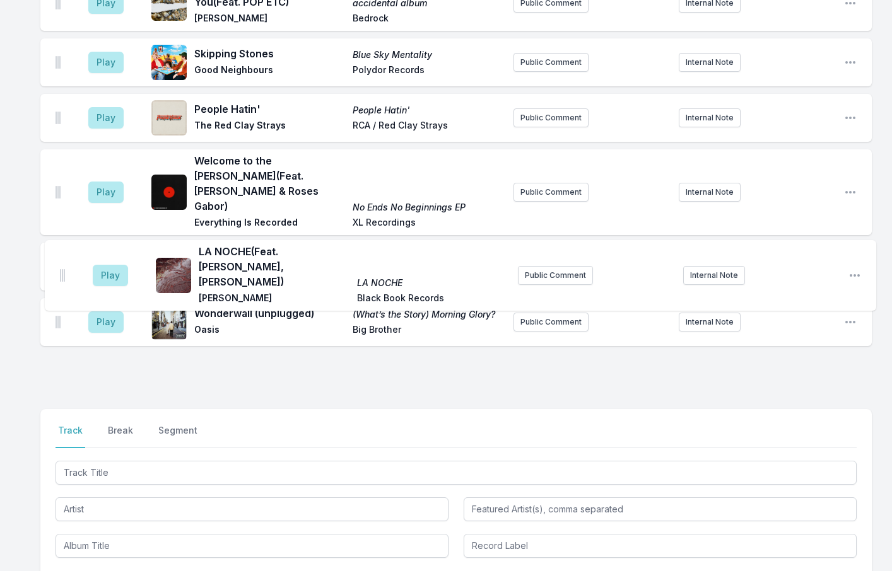
drag, startPoint x: 59, startPoint y: 41, endPoint x: 63, endPoint y: 268, distance: 227.1
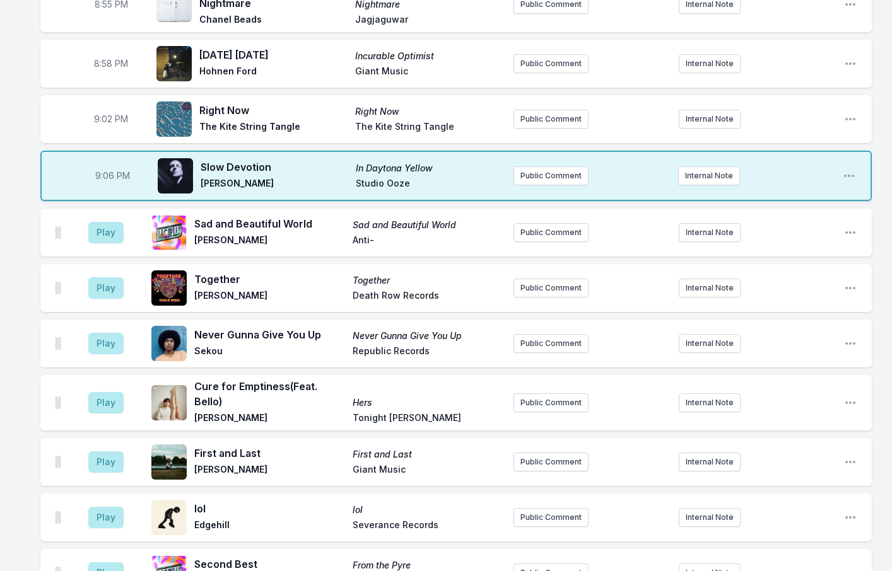
scroll to position [1268, 0]
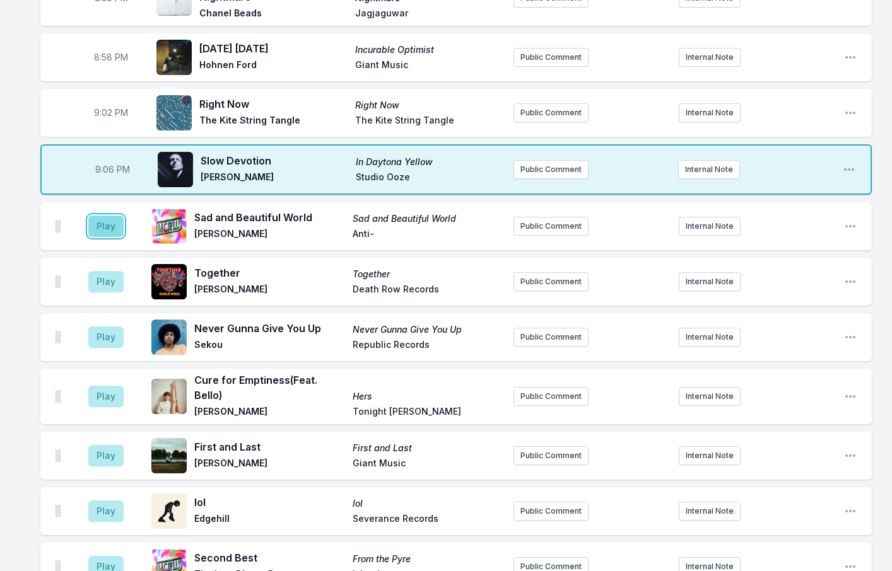
click at [105, 216] on button "Play" at bounding box center [105, 226] width 35 height 21
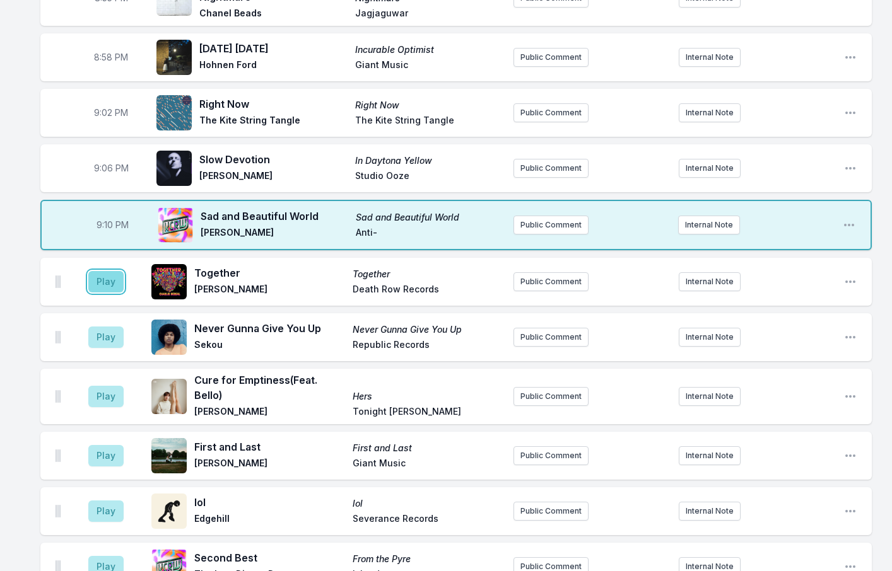
click at [94, 271] on button "Play" at bounding box center [105, 281] width 35 height 21
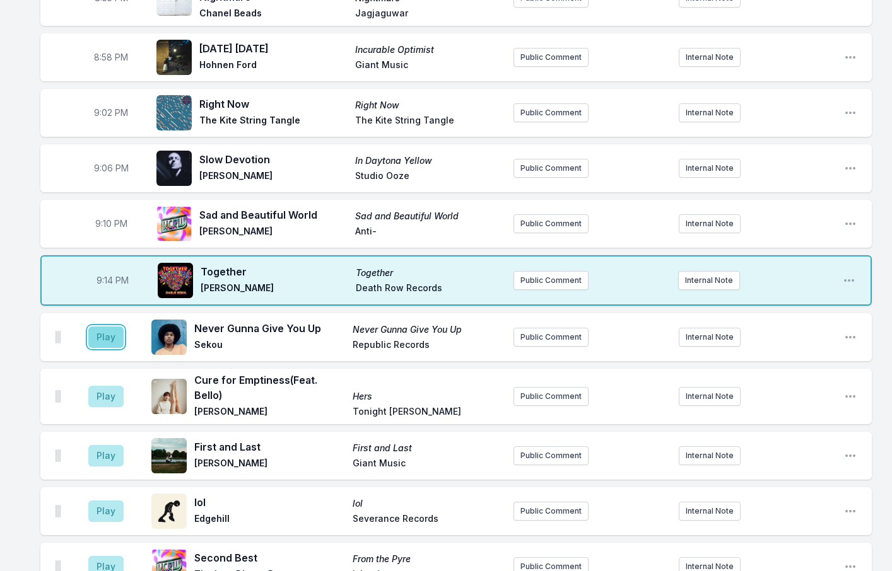
click at [107, 327] on button "Play" at bounding box center [105, 337] width 35 height 21
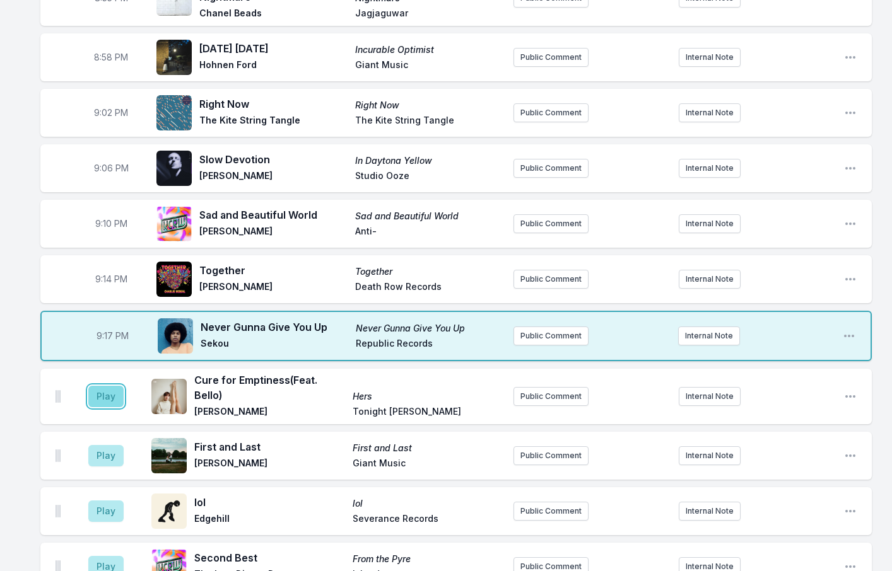
click at [99, 386] on button "Play" at bounding box center [105, 396] width 35 height 21
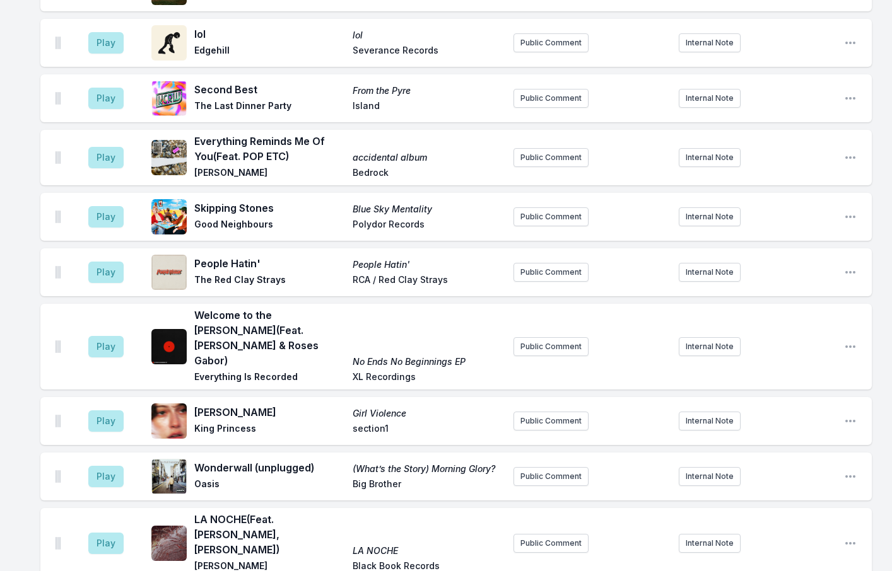
scroll to position [1899, 0]
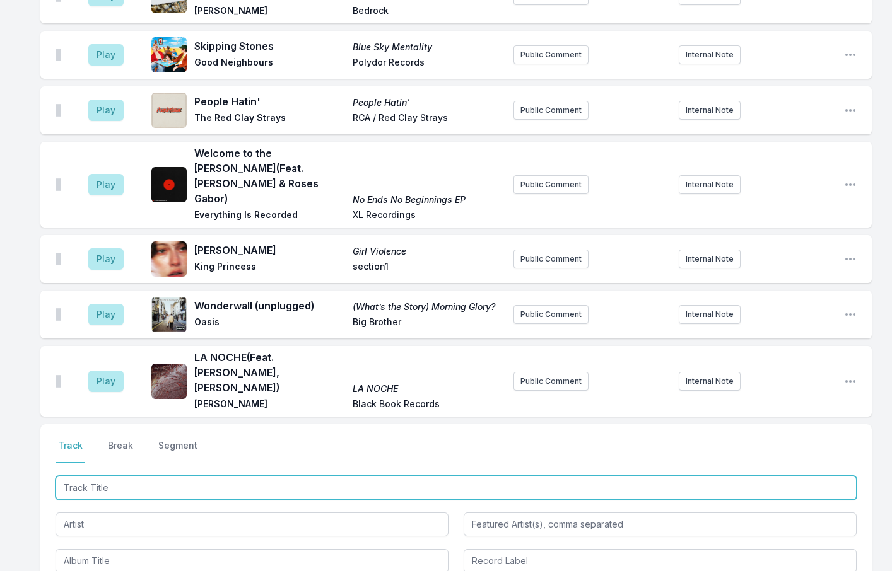
click at [111, 476] on input "Track Title" at bounding box center [456, 488] width 801 height 24
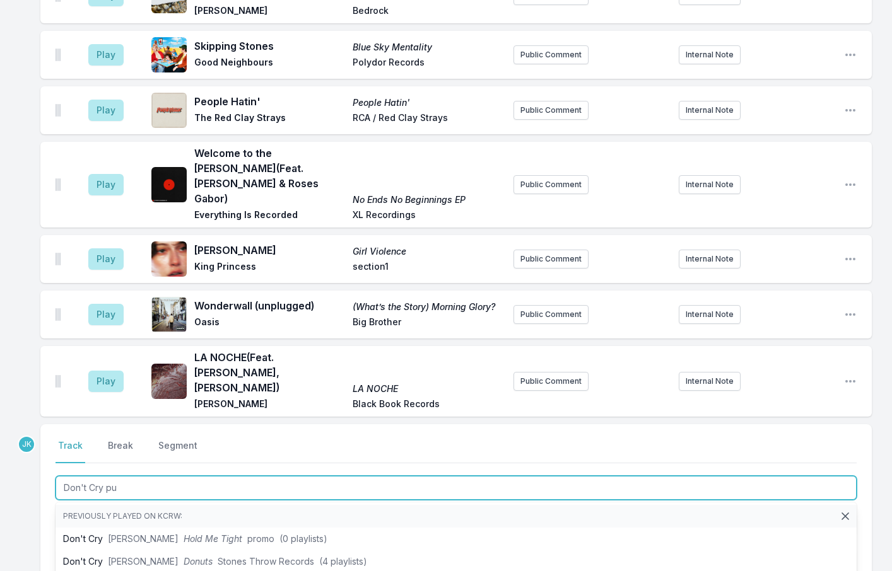
type input "Don't Cry put"
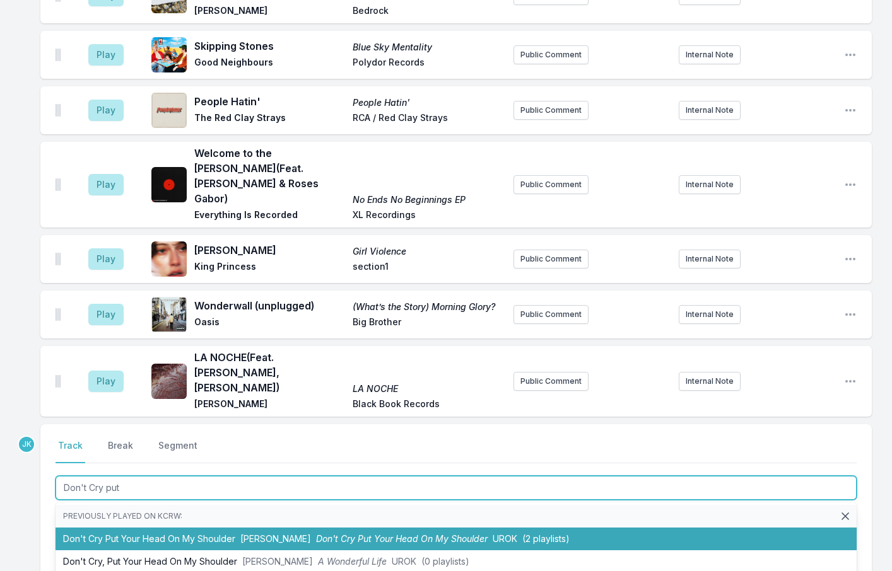
click at [223, 528] on li "Don't Cry Put Your Head On My Shoulder [PERSON_NAME] Don't Cry Put Your Head On…" at bounding box center [456, 539] width 801 height 23
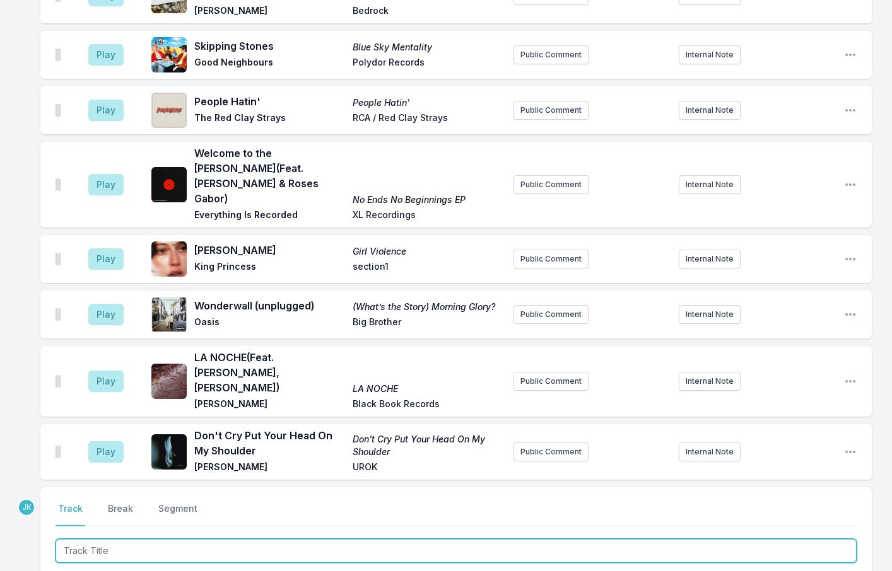
scroll to position [1962, 0]
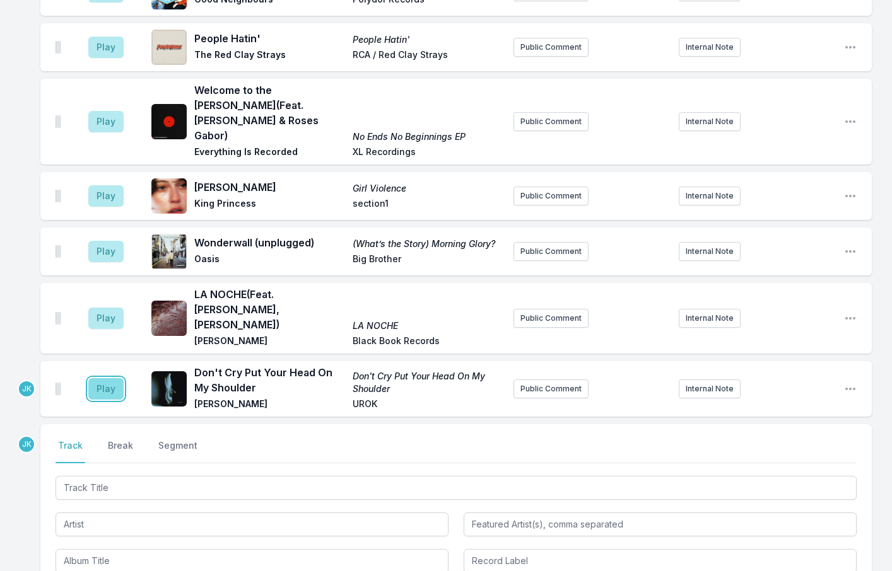
click at [106, 378] on button "Play" at bounding box center [105, 388] width 35 height 21
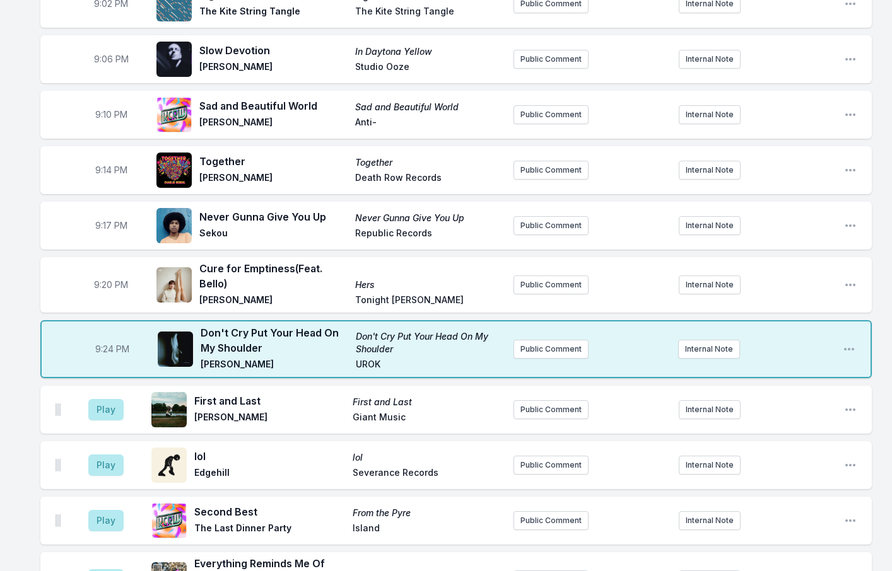
scroll to position [1584, 0]
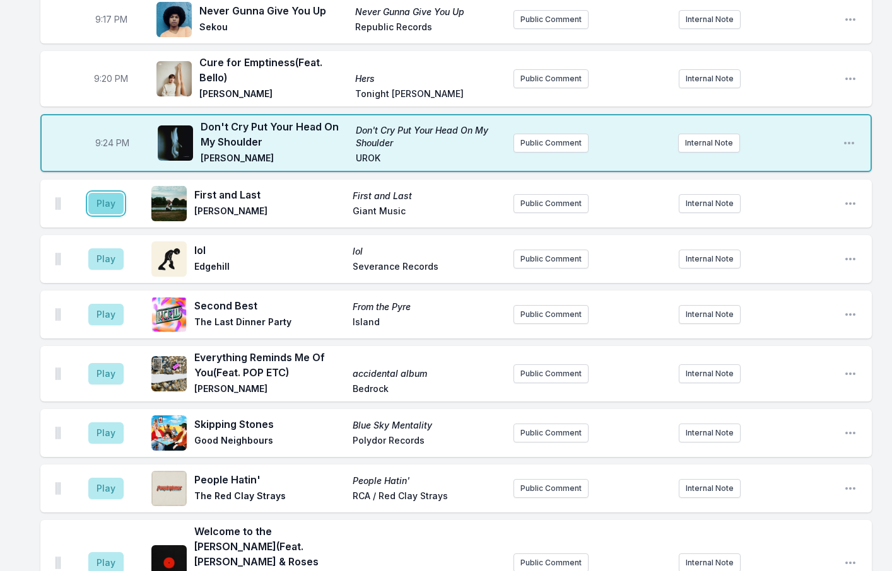
click at [104, 193] on button "Play" at bounding box center [105, 203] width 35 height 21
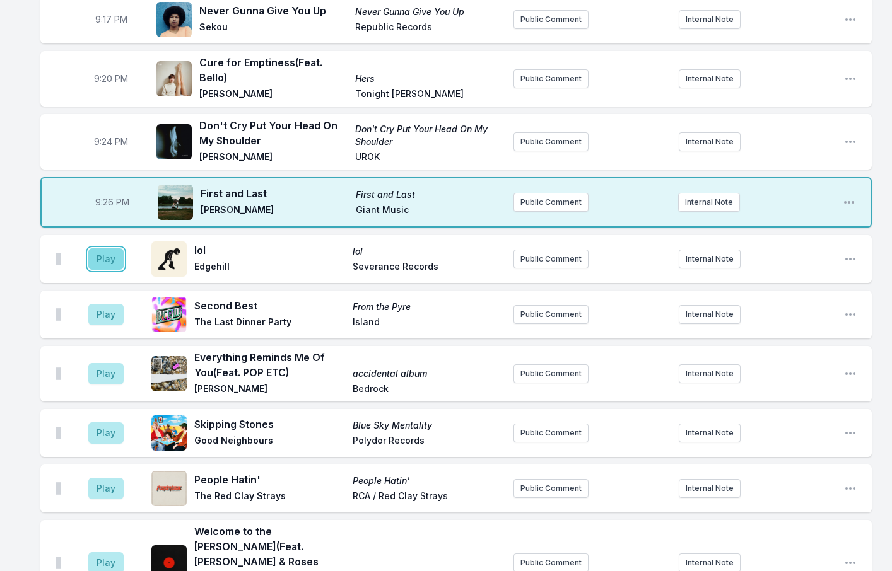
click at [98, 249] on button "Play" at bounding box center [105, 259] width 35 height 21
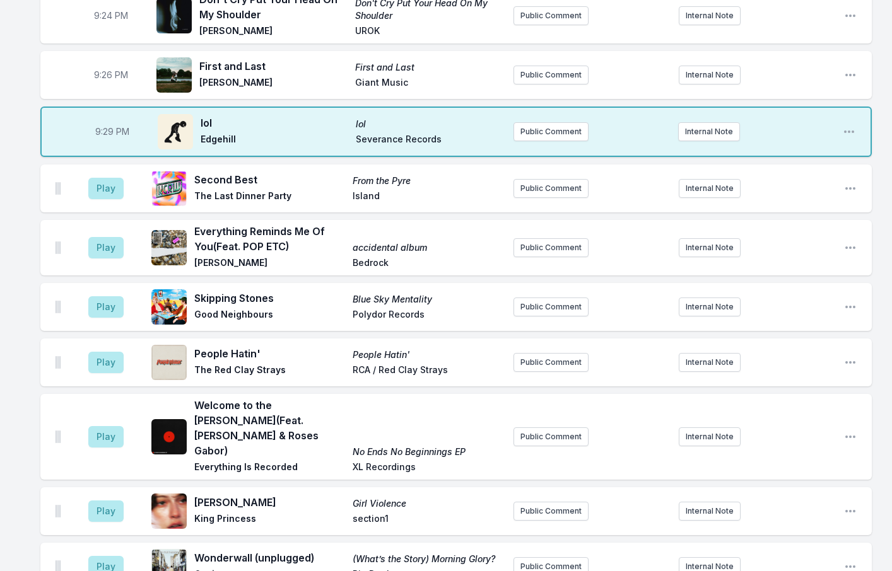
scroll to position [1647, 0]
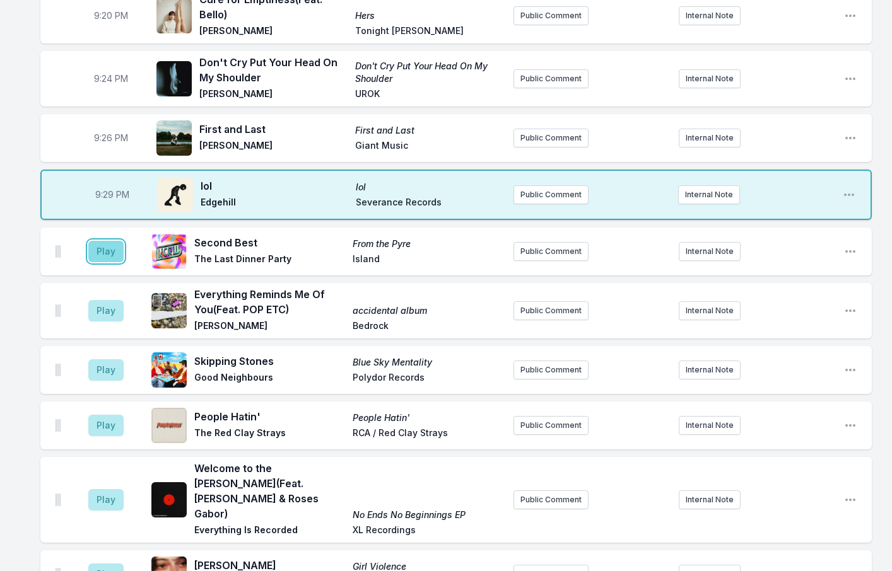
click at [110, 241] on button "Play" at bounding box center [105, 251] width 35 height 21
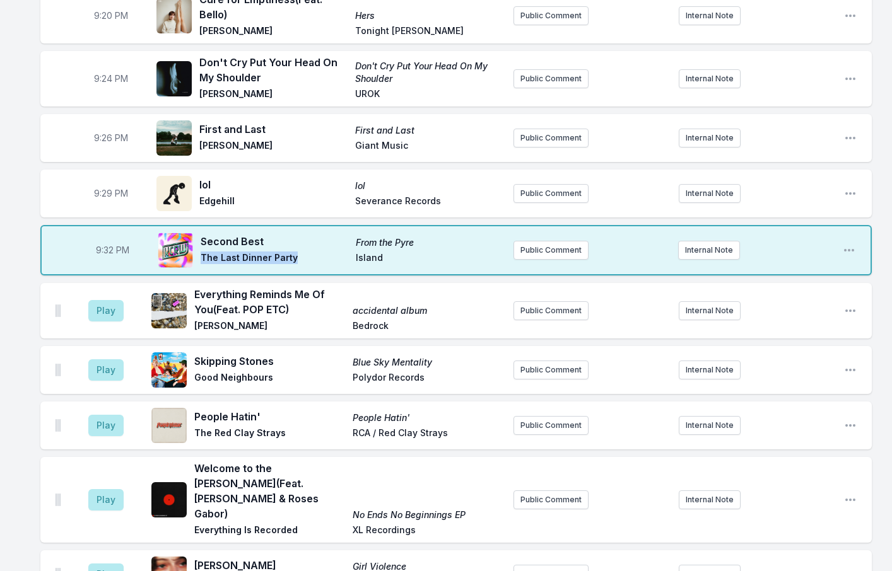
drag, startPoint x: 295, startPoint y: 167, endPoint x: 202, endPoint y: 167, distance: 92.7
click at [202, 252] on span "The Last Dinner Party" at bounding box center [275, 259] width 148 height 15
copy span "The Last Dinner Party"
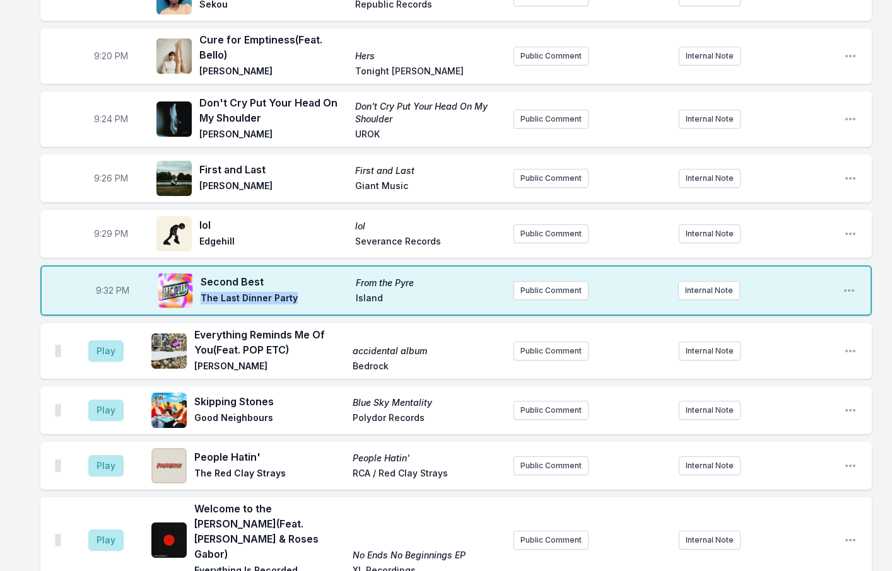
scroll to position [1584, 0]
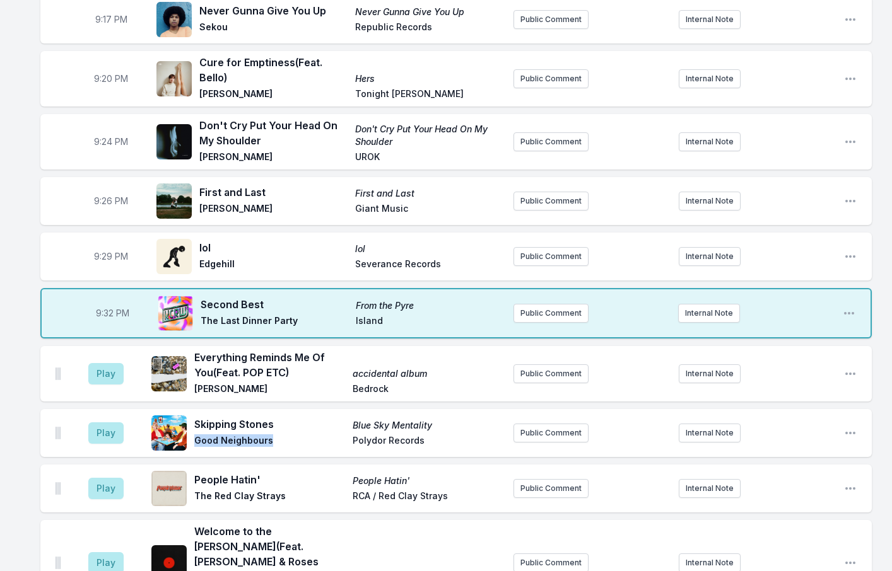
drag, startPoint x: 285, startPoint y: 348, endPoint x: 196, endPoint y: 346, distance: 89.6
click at [196, 435] on span "Good Neighbours" at bounding box center [269, 442] width 151 height 15
click at [305, 435] on span "Good Neighbours" at bounding box center [269, 442] width 151 height 15
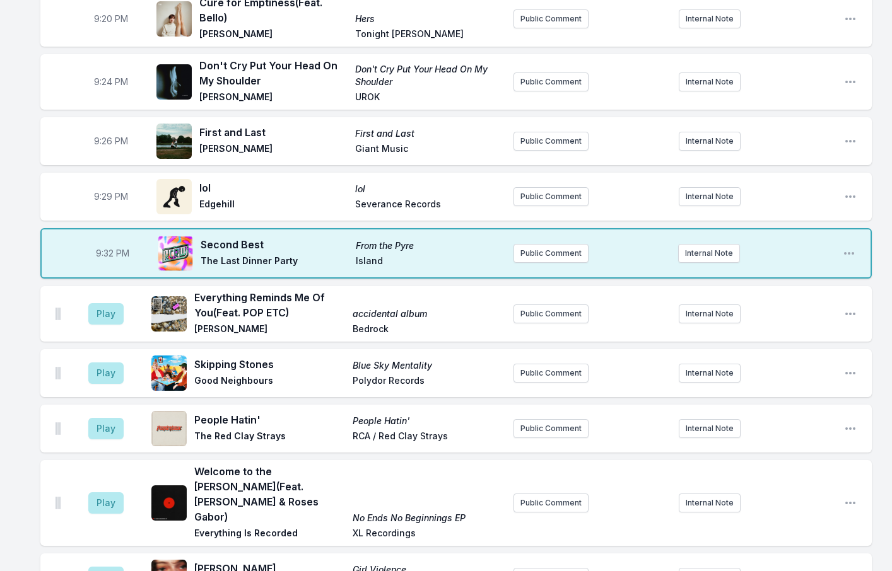
scroll to position [1647, 0]
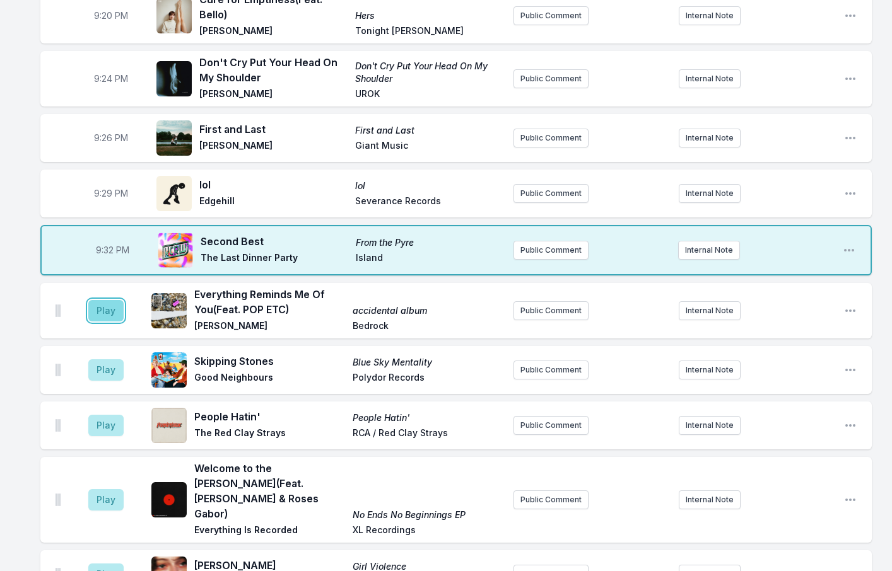
click at [98, 300] on button "Play" at bounding box center [105, 310] width 35 height 21
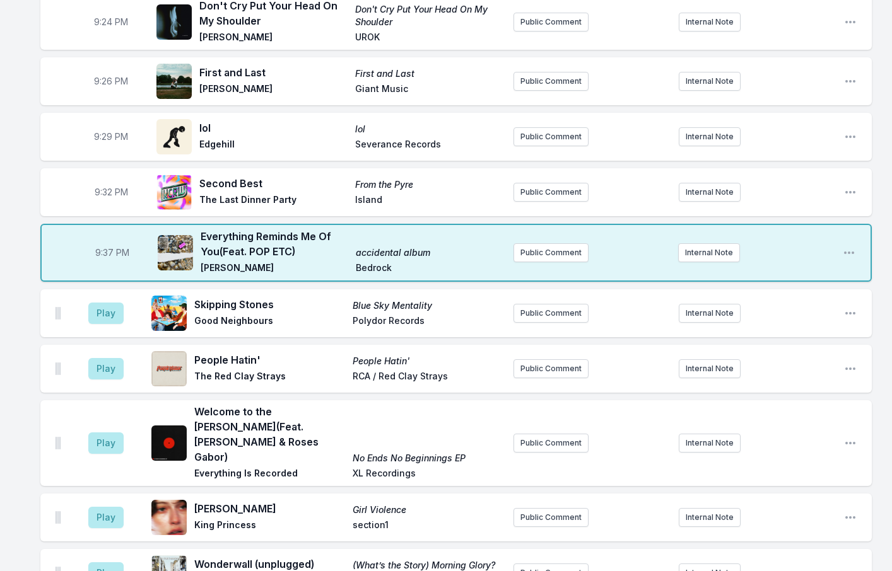
scroll to position [1640, 0]
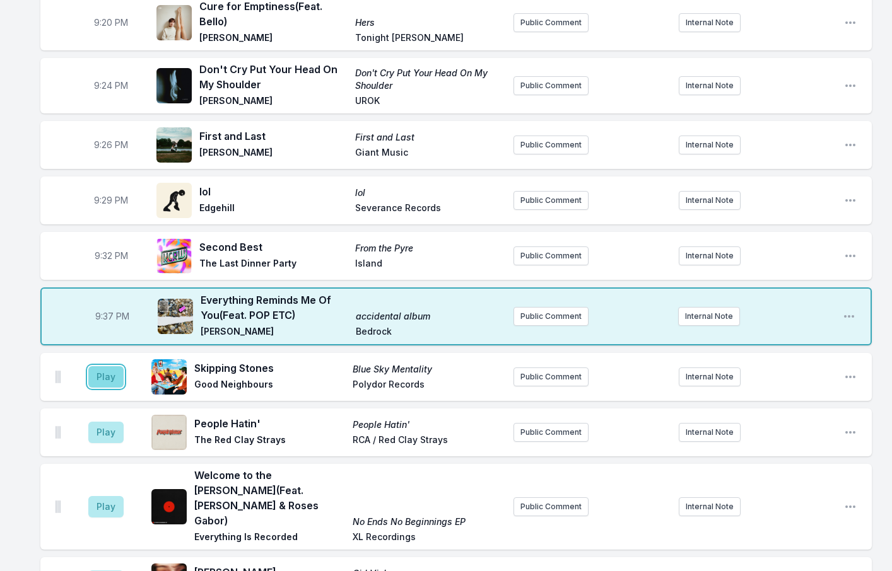
click at [98, 366] on button "Play" at bounding box center [105, 376] width 35 height 21
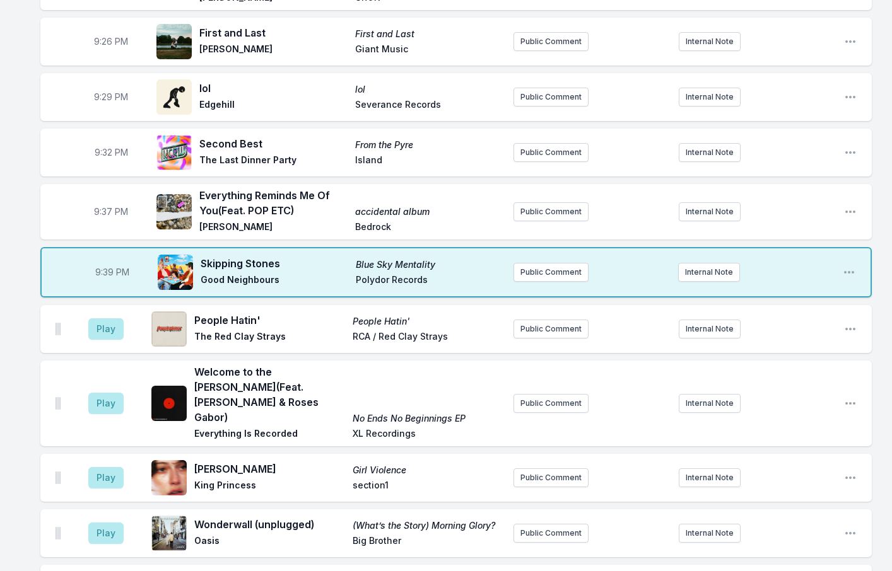
scroll to position [1766, 0]
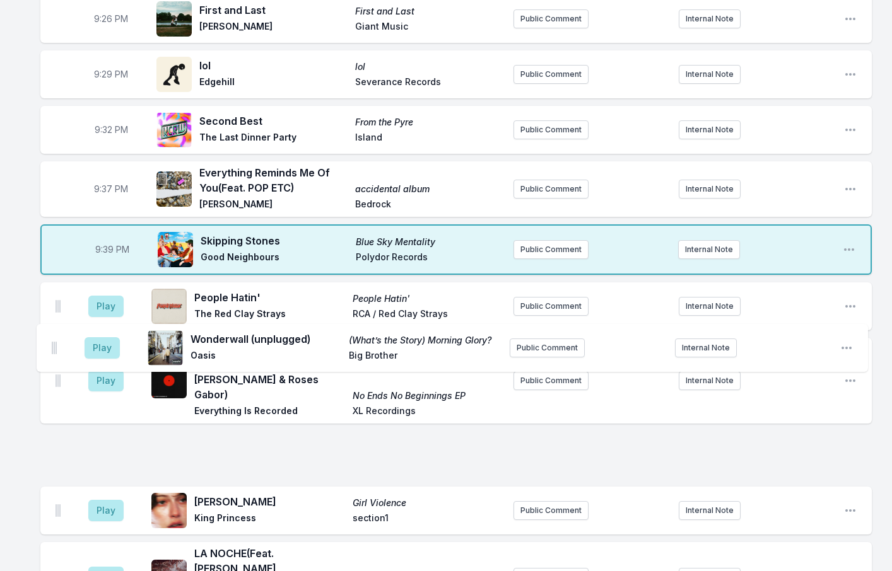
drag, startPoint x: 58, startPoint y: 404, endPoint x: 54, endPoint y: 344, distance: 59.4
click at [54, 344] on ul "Play People Hatin' People Hatin' The Red Clay Strays RCA / Red Clay Strays Publ…" at bounding box center [455, 448] width 831 height 331
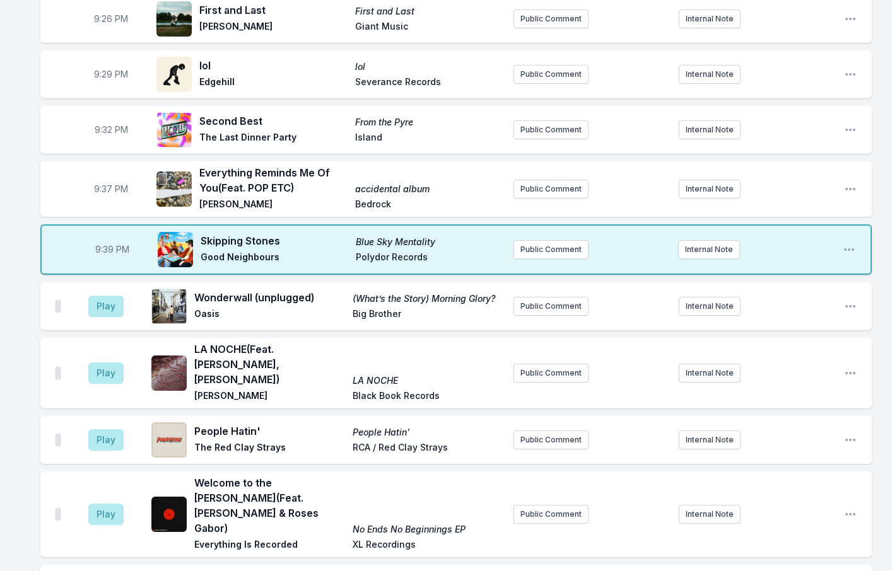
scroll to position [1892, 0]
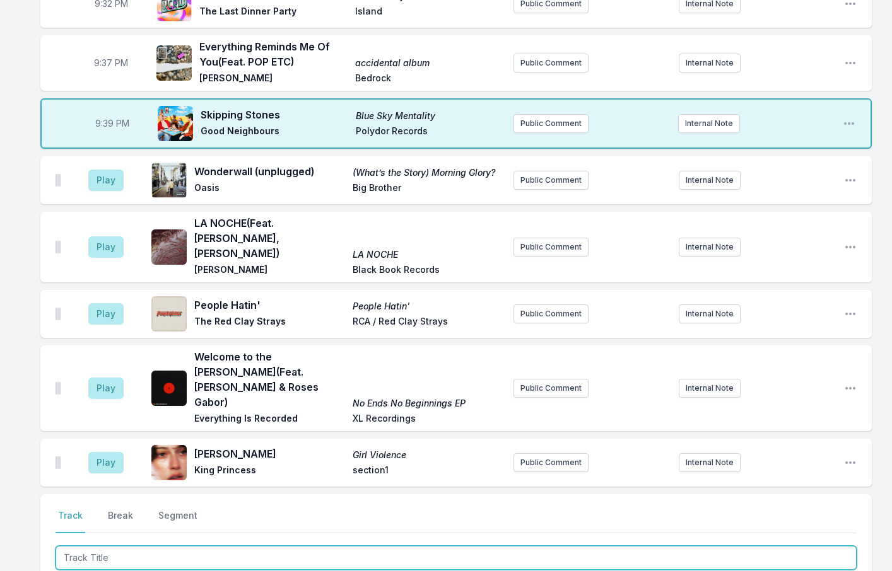
click at [75, 546] on input "Track Title" at bounding box center [456, 558] width 801 height 24
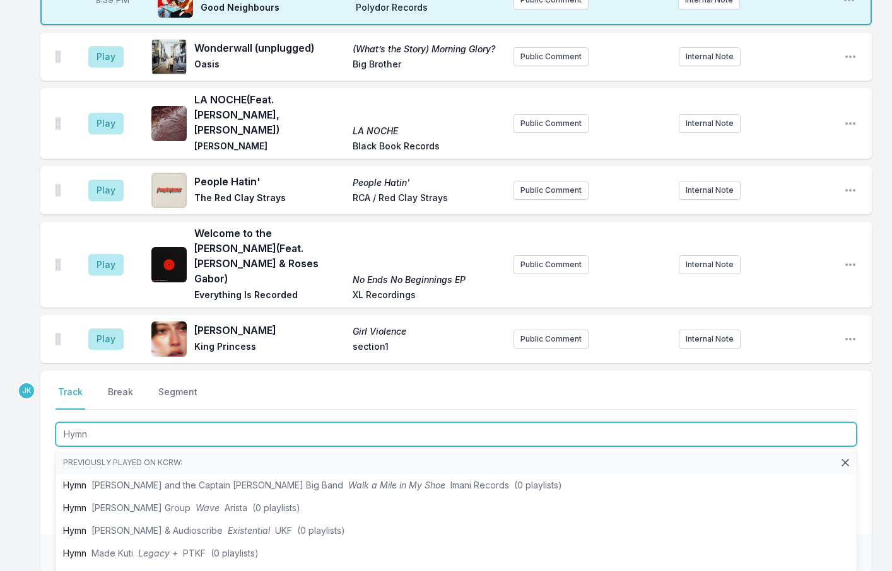
type input "Hymn"
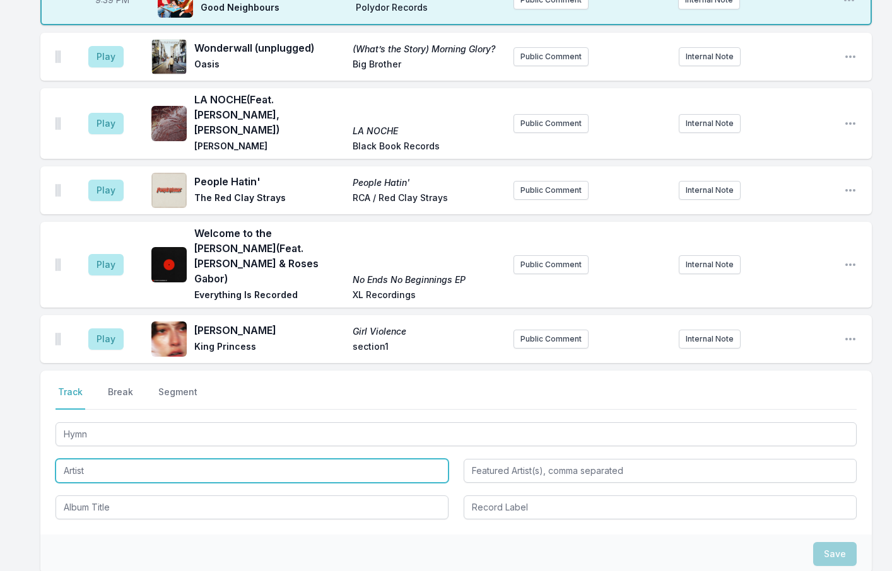
click at [83, 459] on input "Artist" at bounding box center [252, 471] width 393 height 24
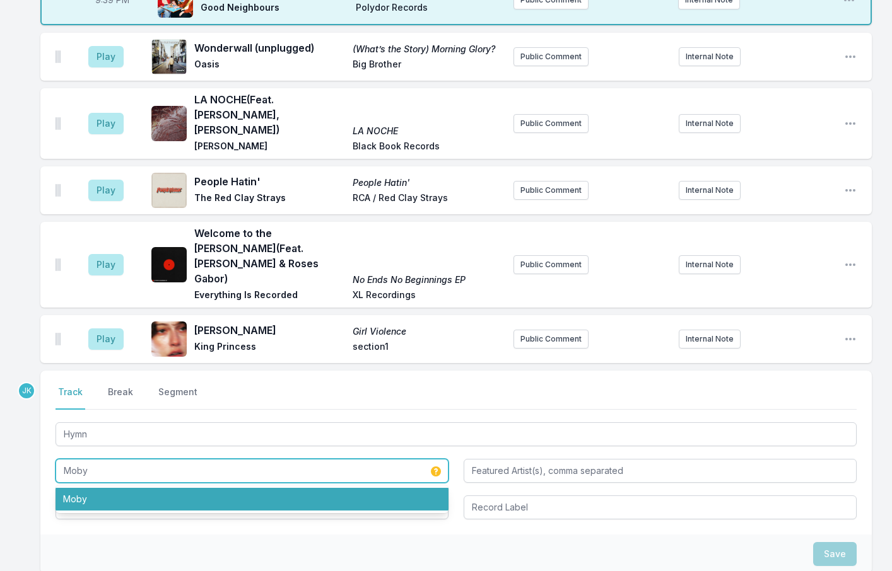
click at [94, 488] on li "Moby" at bounding box center [252, 499] width 393 height 23
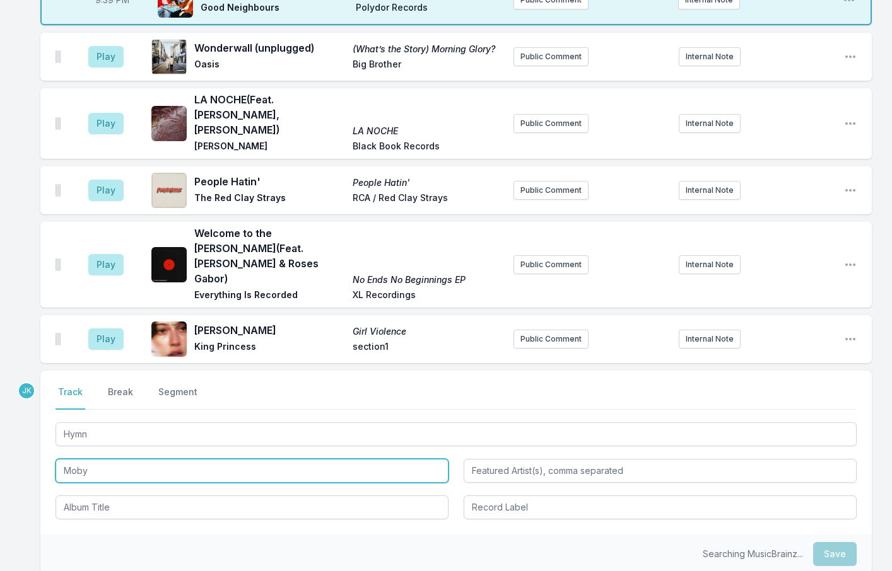
type input "Moby"
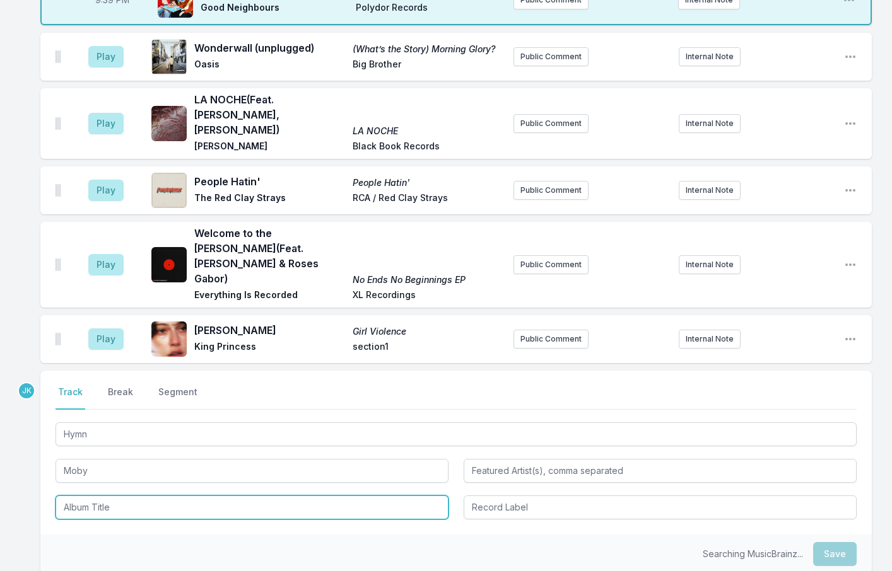
click at [92, 496] on input "Album Title" at bounding box center [252, 508] width 393 height 24
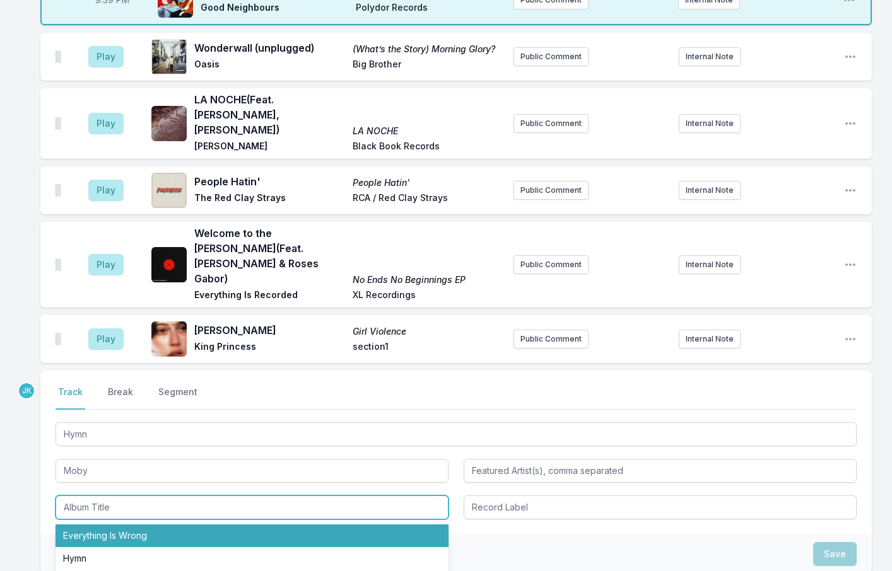
click at [93, 525] on li "Everything Is Wrong" at bounding box center [252, 536] width 393 height 23
type input "Everything Is Wrong"
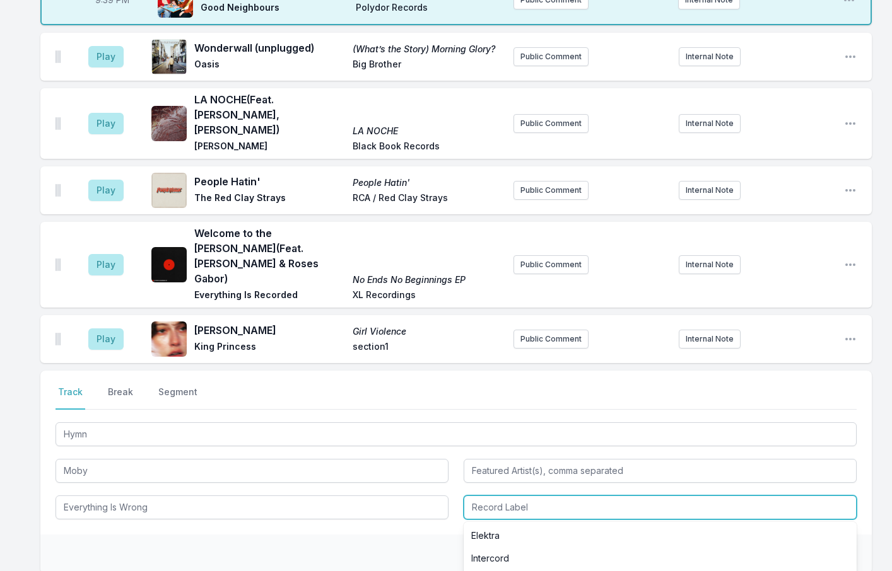
click at [554, 496] on input "Record Label" at bounding box center [660, 508] width 393 height 24
drag, startPoint x: 489, startPoint y: 410, endPoint x: 510, endPoint y: 452, distance: 47.1
click at [491, 522] on ul "Elektra Intercord Mute BMG, Mute Elektra, Columbia House" at bounding box center [660, 581] width 393 height 119
click at [490, 570] on li "Mute" at bounding box center [660, 581] width 393 height 23
type input "Mute"
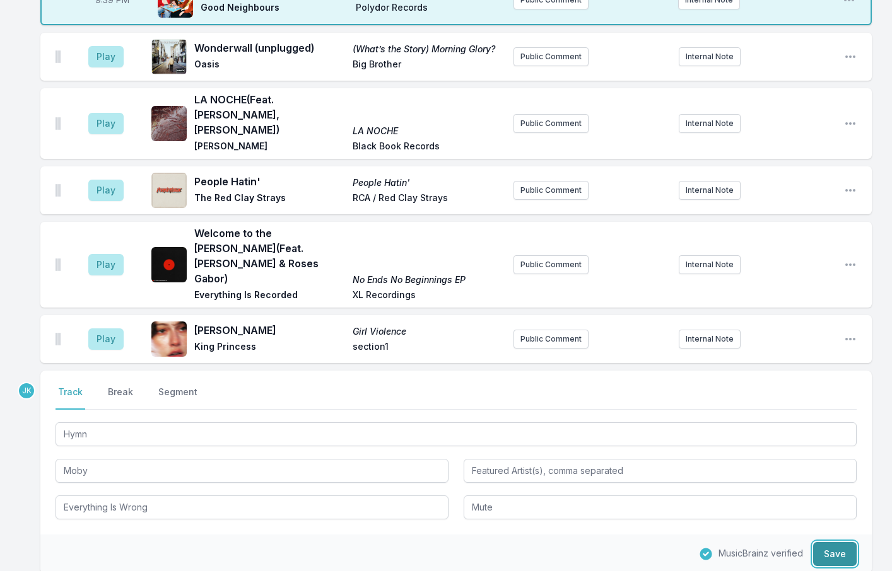
click at [833, 542] on button "Save" at bounding box center [835, 554] width 44 height 24
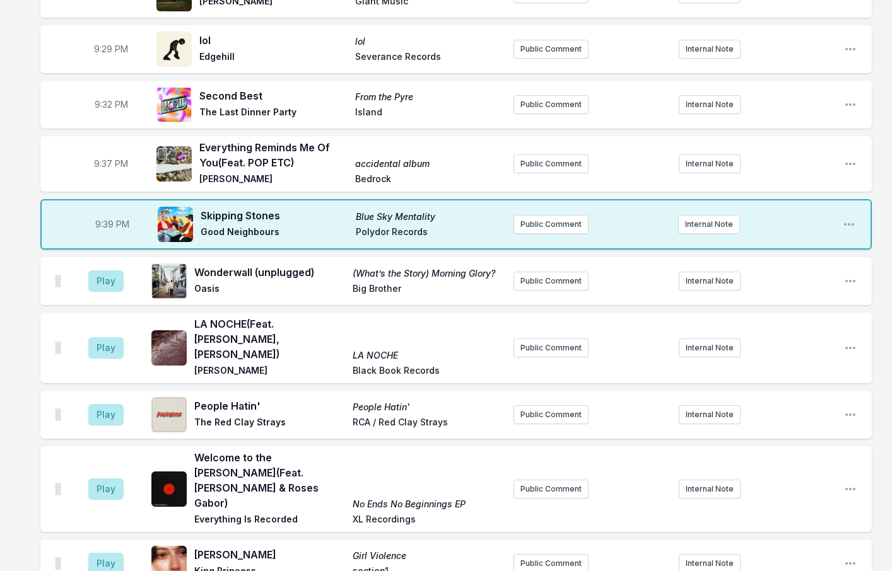
scroll to position [1756, 0]
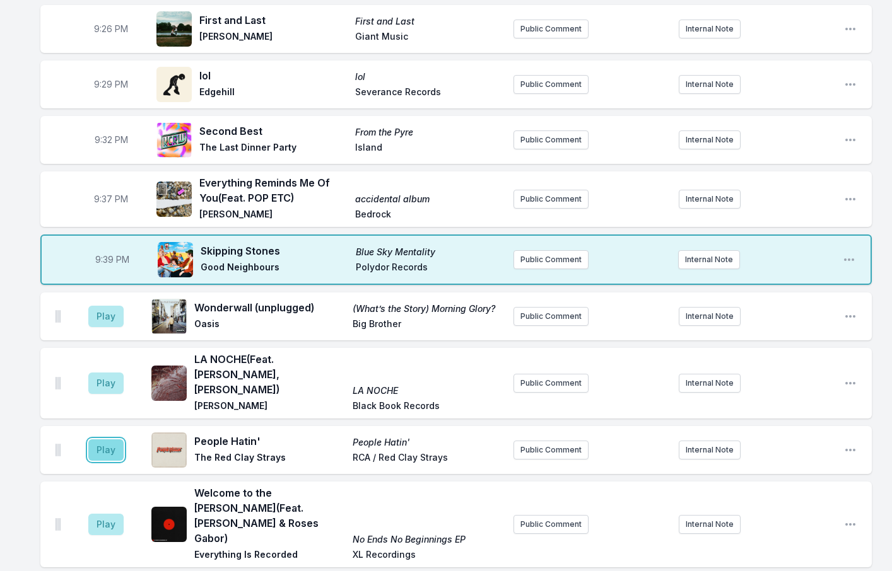
click at [102, 440] on button "Play" at bounding box center [105, 450] width 35 height 21
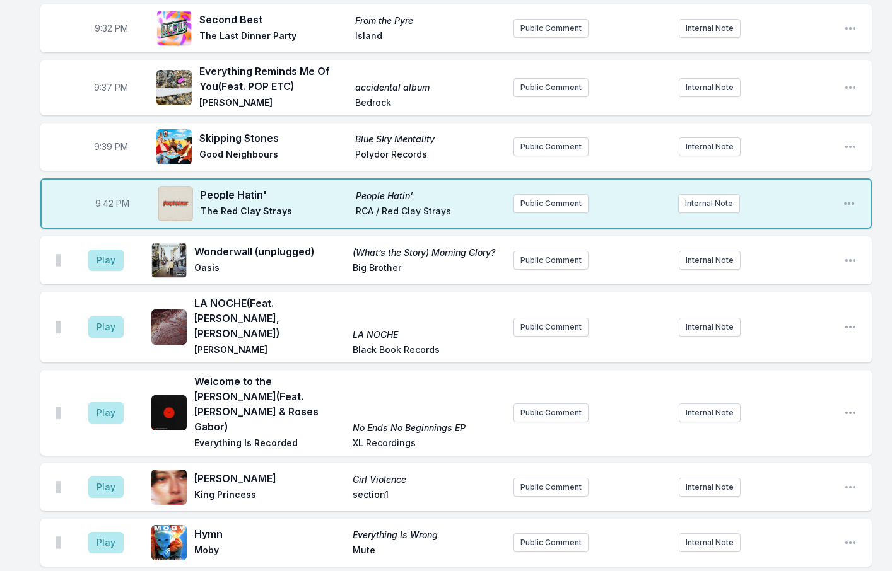
scroll to position [1819, 0]
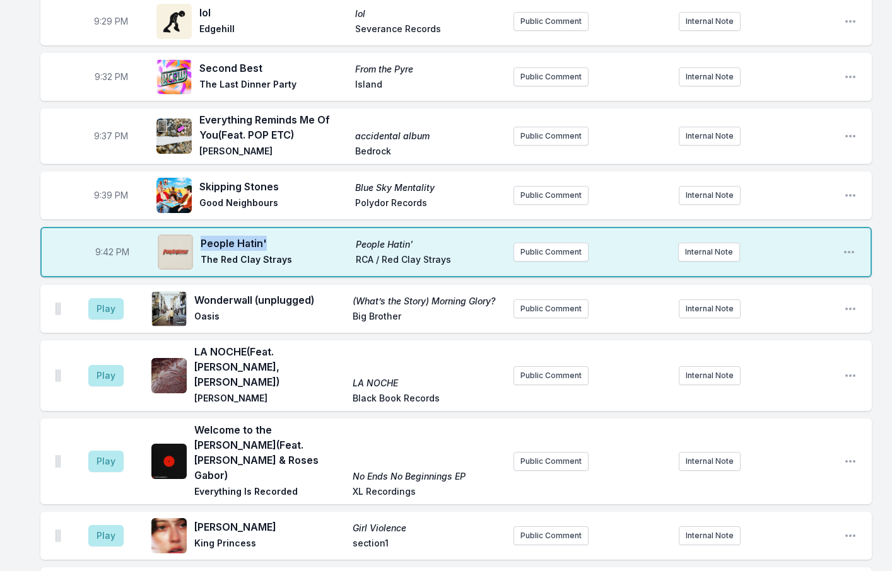
drag, startPoint x: 252, startPoint y: 151, endPoint x: 202, endPoint y: 152, distance: 50.5
click at [202, 236] on span "People Hatin'" at bounding box center [275, 243] width 148 height 15
copy span "People Hatin'"
click at [107, 451] on button "Play" at bounding box center [105, 461] width 35 height 21
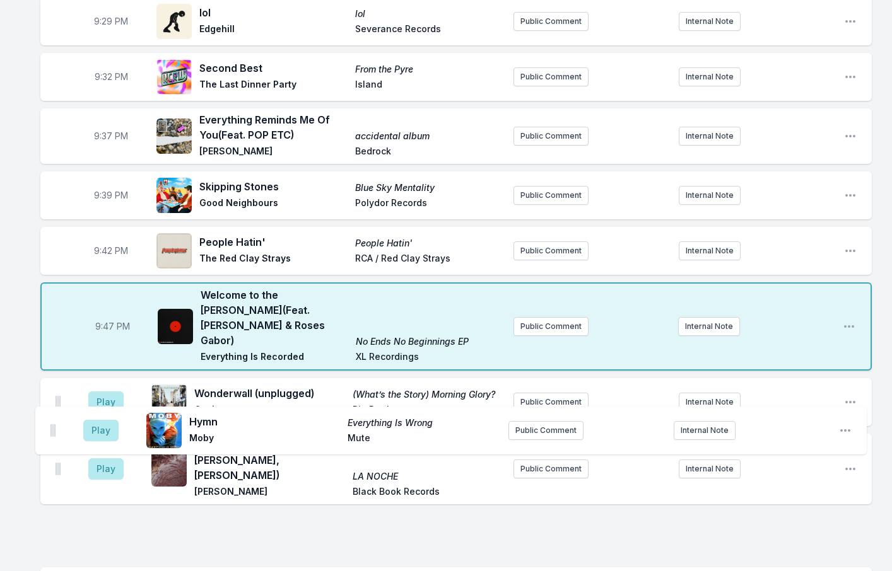
scroll to position [1822, 0]
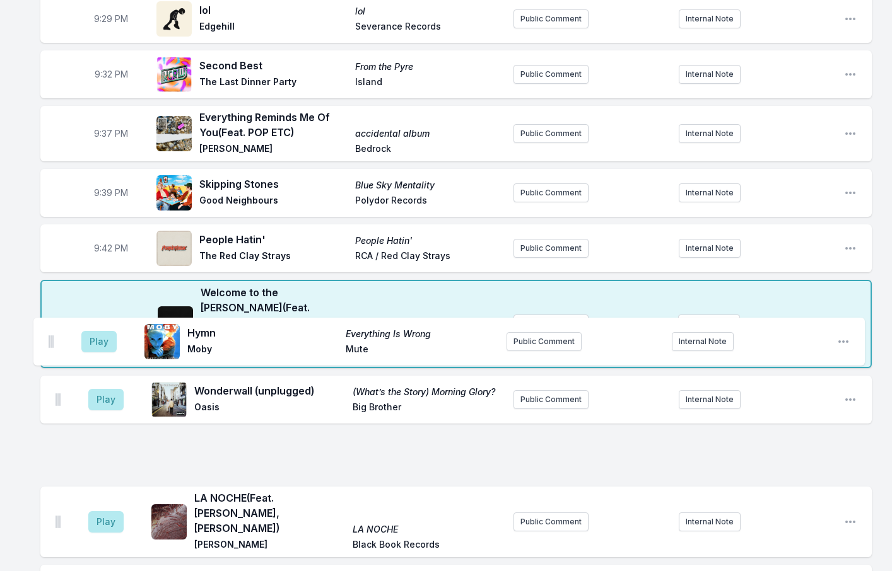
drag, startPoint x: 59, startPoint y: 465, endPoint x: 51, endPoint y: 336, distance: 129.5
click at [51, 376] on ul "Play Wonderwall (unplugged) (What’s the Story) Morning Glory? Oasis Big Brother…" at bounding box center [455, 494] width 831 height 237
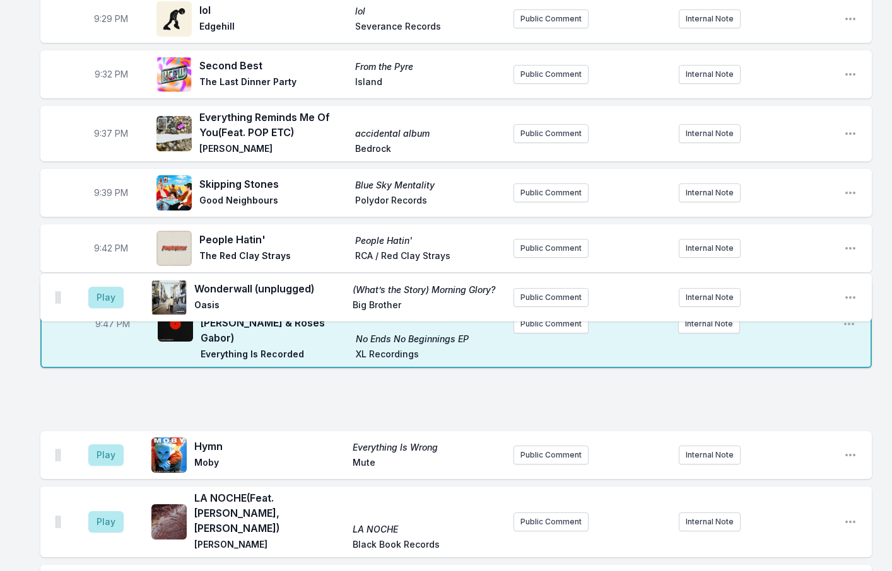
drag, startPoint x: 56, startPoint y: 346, endPoint x: 56, endPoint y: 286, distance: 59.9
click at [57, 376] on ul "Play Hymn Everything Is Wrong Moby Mute Public Comment Internal Note Open playl…" at bounding box center [455, 494] width 831 height 237
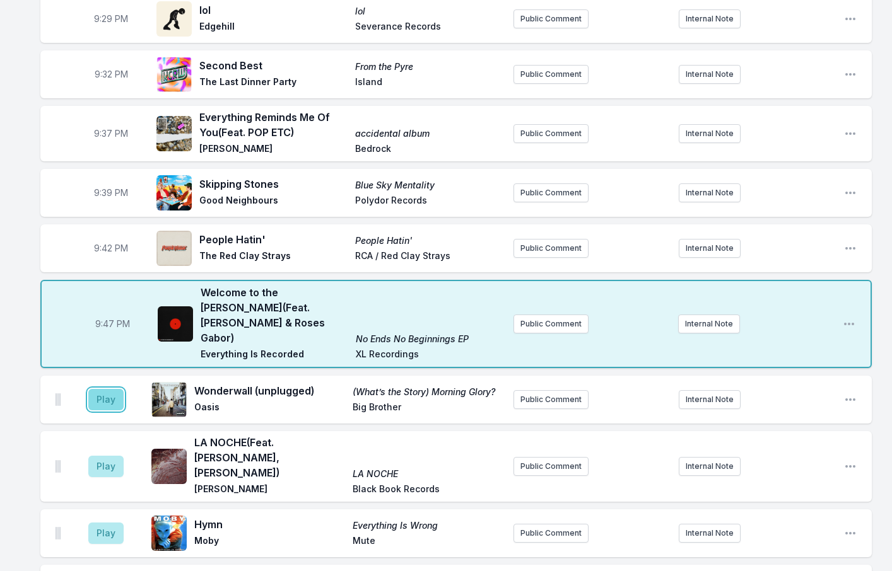
click at [115, 389] on button "Play" at bounding box center [105, 399] width 35 height 21
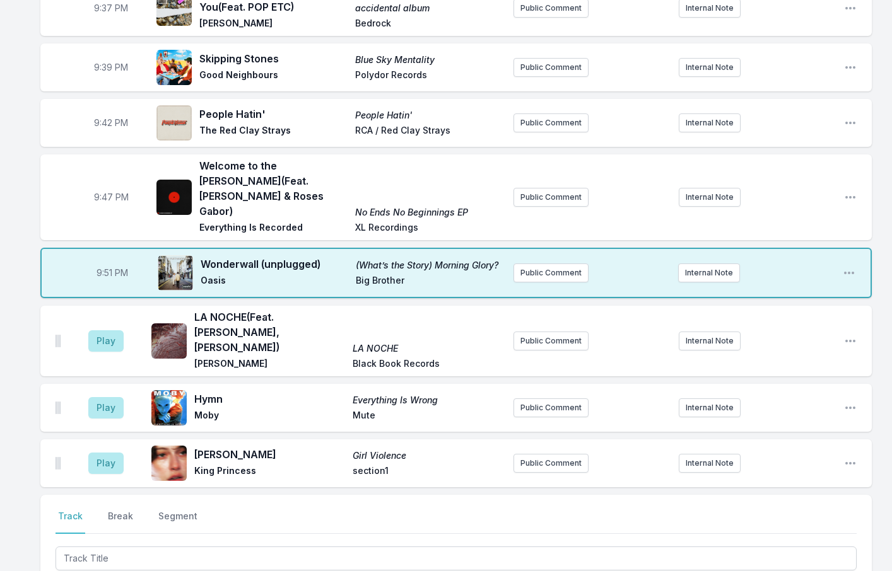
scroll to position [1948, 0]
click at [88, 387] on aside "Play" at bounding box center [106, 407] width 71 height 40
click at [102, 397] on button "Play" at bounding box center [105, 407] width 35 height 21
